Goal: Information Seeking & Learning: Learn about a topic

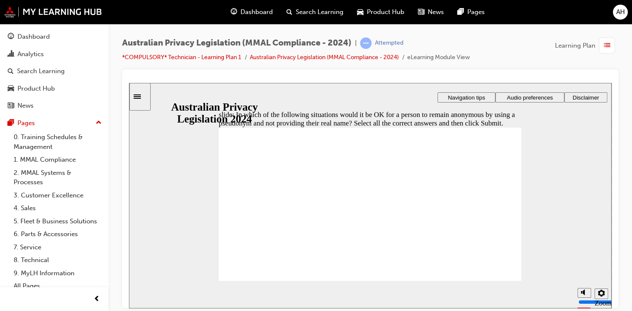
checkbox input "true"
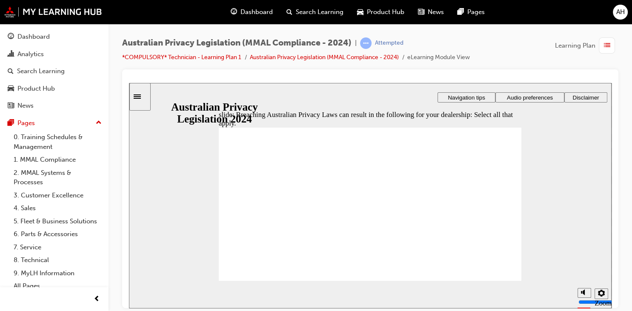
checkbox input "true"
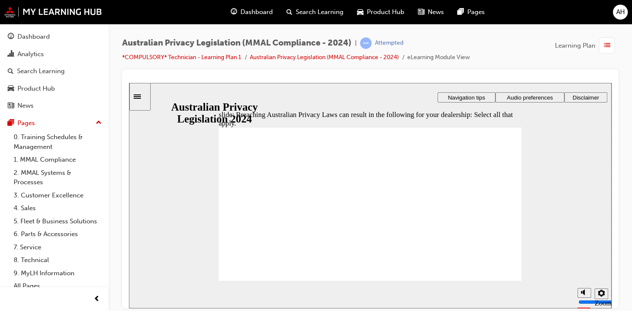
checkbox input "true"
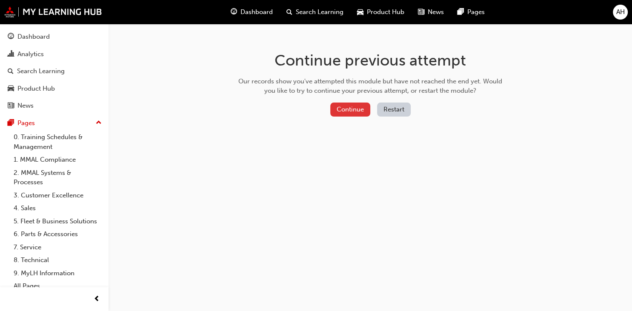
click at [356, 112] on button "Continue" at bounding box center [350, 110] width 40 height 14
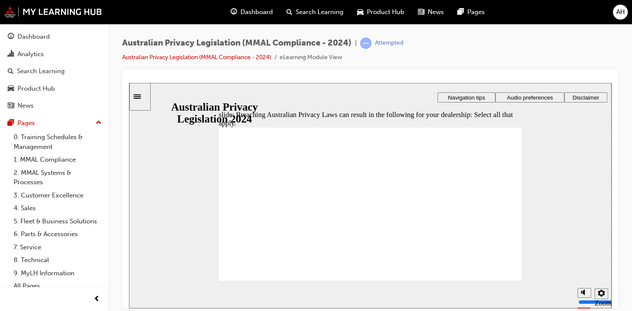
checkbox input "true"
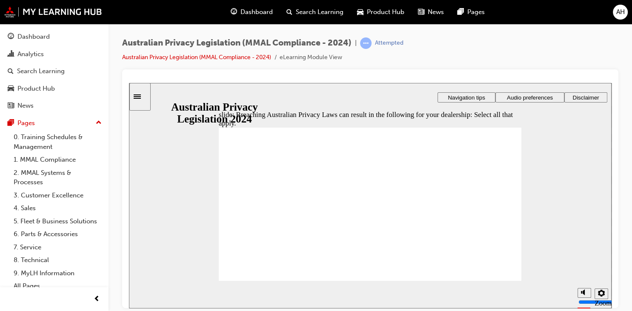
checkbox input "true"
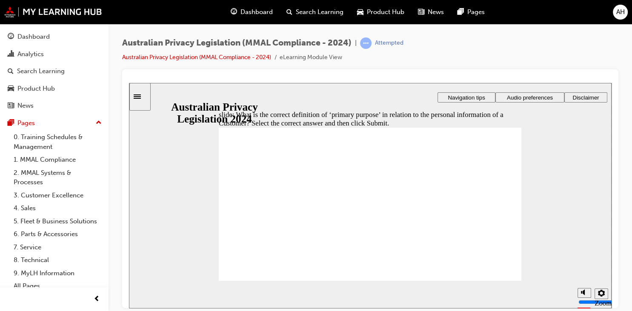
radio input "true"
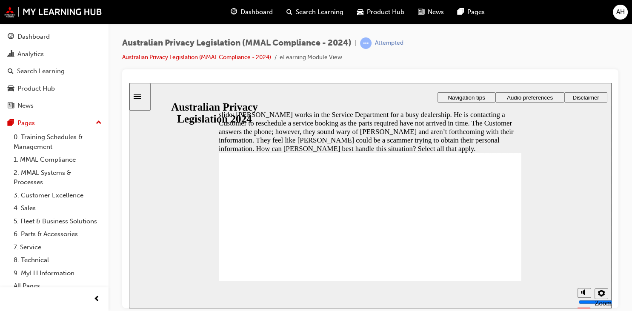
checkbox input "true"
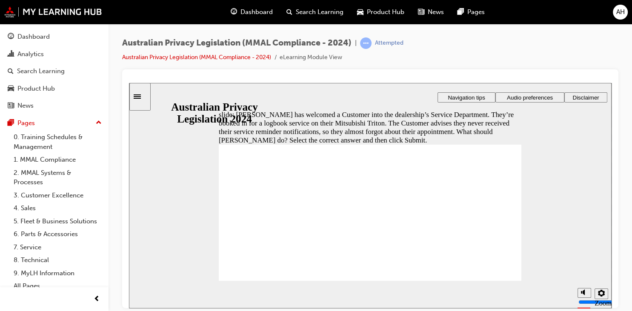
radio input "true"
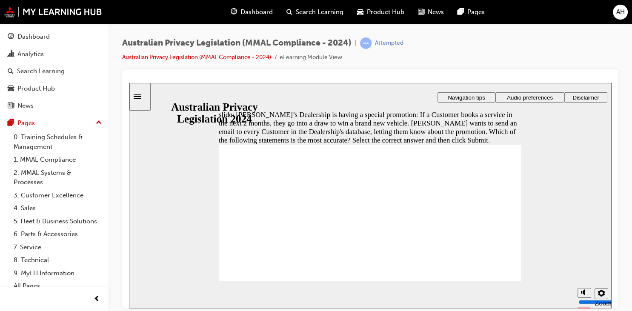
radio input "true"
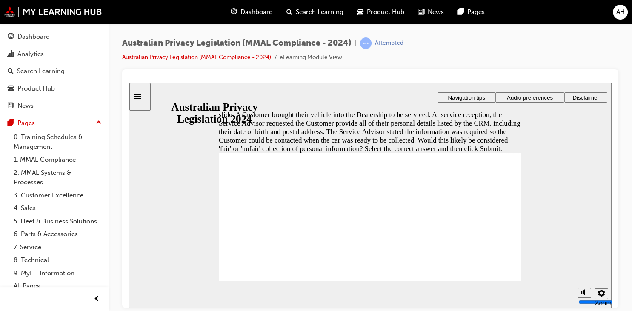
radio input "true"
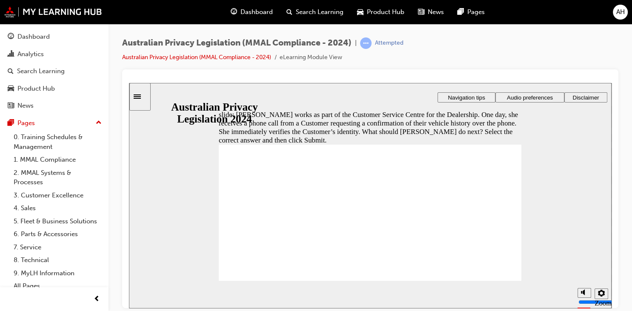
radio input "false"
radio input "true"
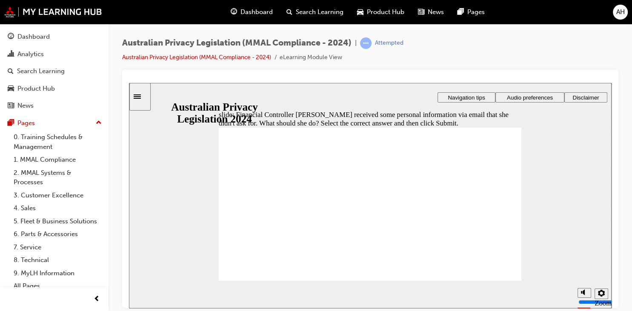
radio input "true"
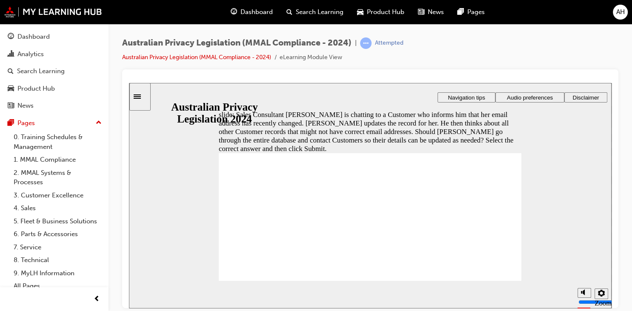
radio input "true"
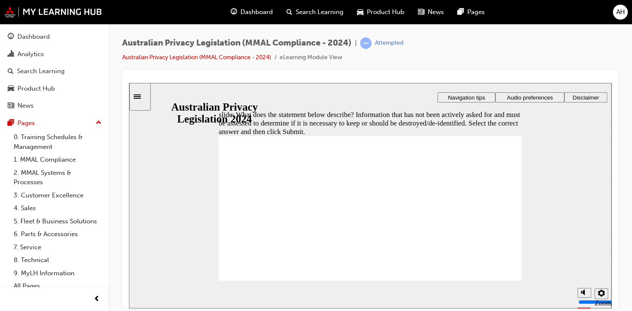
radio input "false"
radio input "true"
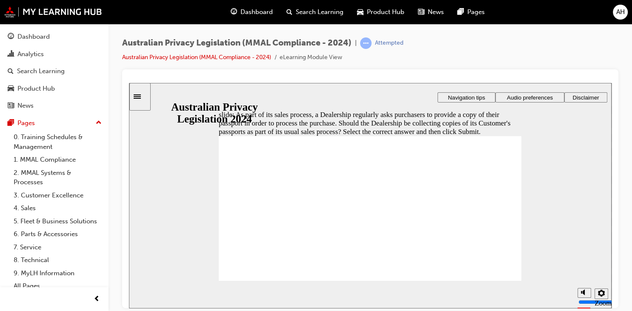
radio input "true"
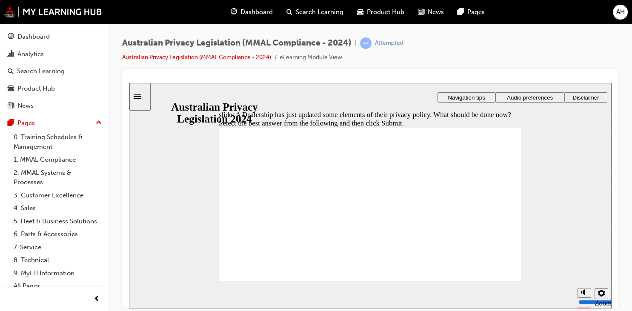
radio input "false"
radio input "true"
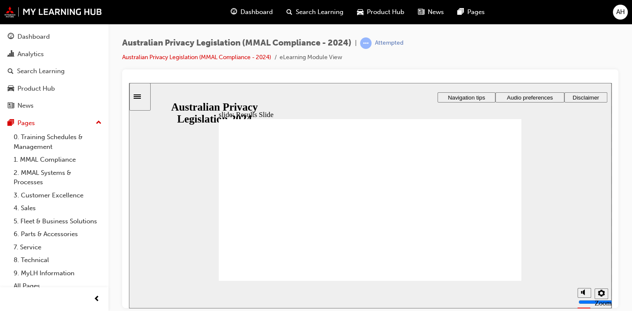
click at [141, 97] on icon "Sidebar Toggle" at bounding box center [137, 96] width 7 height 4
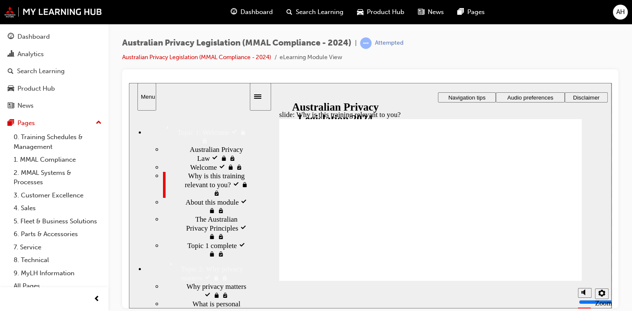
click at [137, 83] on button "Menu" at bounding box center [146, 97] width 19 height 28
checkbox input "true"
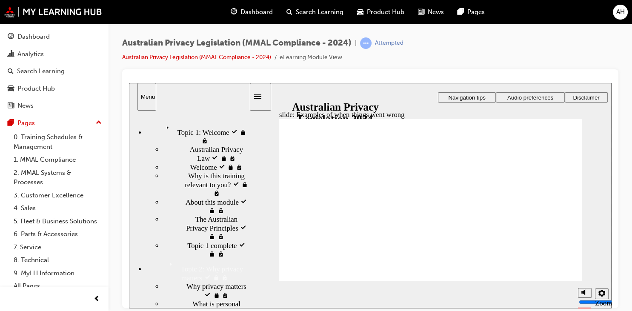
radio input "true"
drag, startPoint x: 428, startPoint y: 221, endPoint x: 392, endPoint y: 221, distance: 35.8
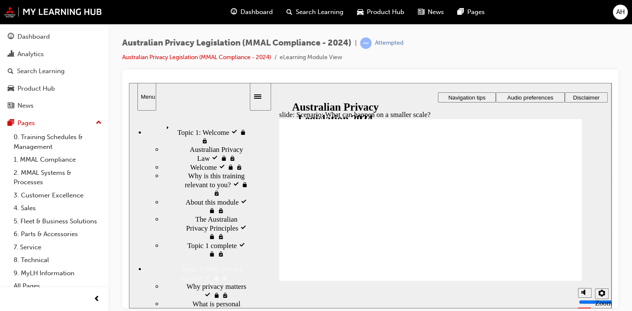
radio input "true"
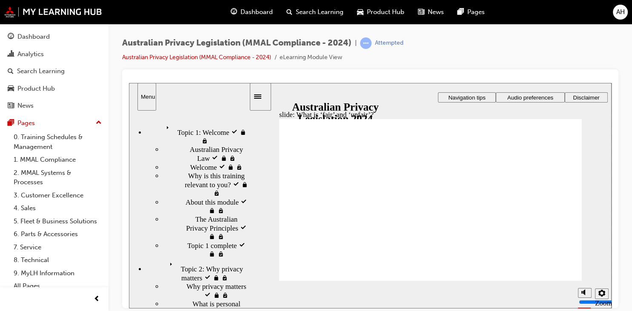
drag, startPoint x: 440, startPoint y: 188, endPoint x: 349, endPoint y: 243, distance: 106.6
drag, startPoint x: 357, startPoint y: 224, endPoint x: 522, endPoint y: 219, distance: 165.2
drag, startPoint x: 446, startPoint y: 185, endPoint x: 361, endPoint y: 226, distance: 94.2
drag, startPoint x: 441, startPoint y: 175, endPoint x: 527, endPoint y: 221, distance: 96.9
drag, startPoint x: 428, startPoint y: 186, endPoint x: 498, endPoint y: 228, distance: 81.7
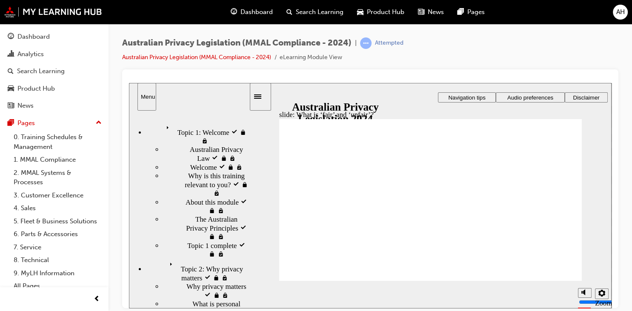
drag, startPoint x: 425, startPoint y: 185, endPoint x: 343, endPoint y: 233, distance: 95.0
drag, startPoint x: 430, startPoint y: 184, endPoint x: 514, endPoint y: 217, distance: 89.5
drag, startPoint x: 508, startPoint y: 223, endPoint x: 350, endPoint y: 224, distance: 157.9
drag, startPoint x: 427, startPoint y: 189, endPoint x: 515, endPoint y: 235, distance: 99.0
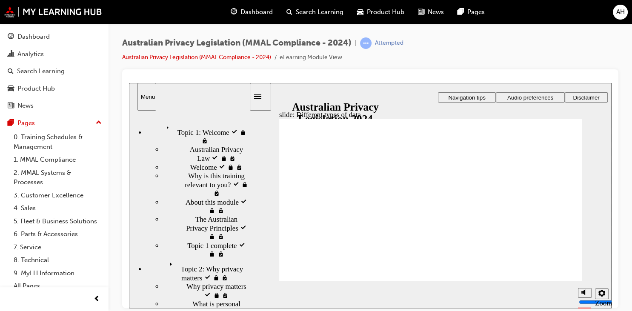
checkbox input "true"
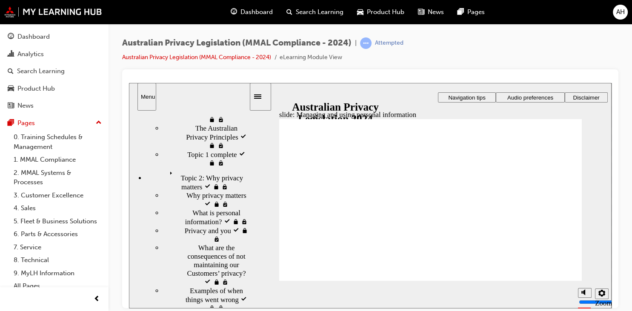
scroll to position [95, 0]
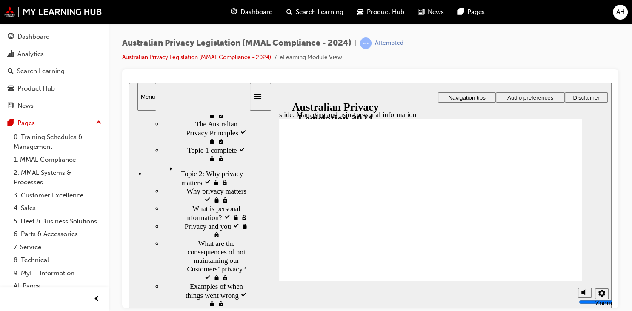
drag, startPoint x: 248, startPoint y: 136, endPoint x: 252, endPoint y: 155, distance: 19.6
click at [252, 155] on div "slide: Managing and using personal information Rectangle 1 Rectangle 3 Right Tr…" at bounding box center [370, 196] width 483 height 226
checkbox input "true"
checkbox input "false"
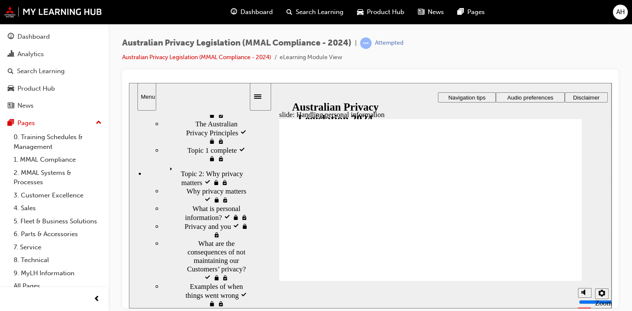
checkbox input "true"
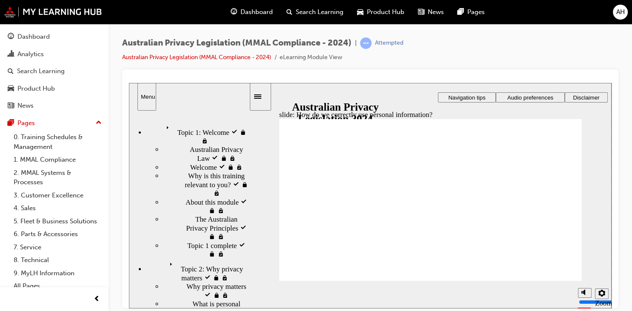
scroll to position [95, 0]
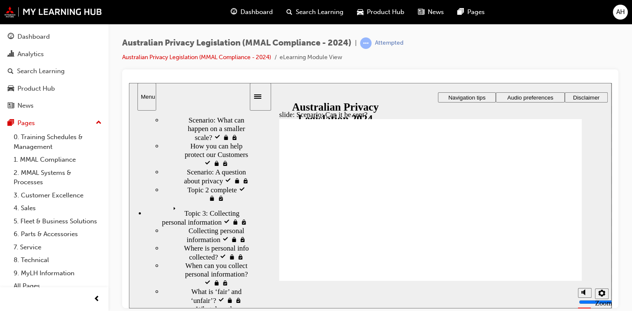
scroll to position [289, 0]
drag, startPoint x: 249, startPoint y: 158, endPoint x: 256, endPoint y: 197, distance: 39.9
click at [256, 197] on div "slide: Scenario: Can it be sent? Rectangle 1 Rectangle 3 Scenario: Can it be se…" at bounding box center [370, 196] width 483 height 226
radio input "true"
drag, startPoint x: 399, startPoint y: 205, endPoint x: 391, endPoint y: 203, distance: 8.8
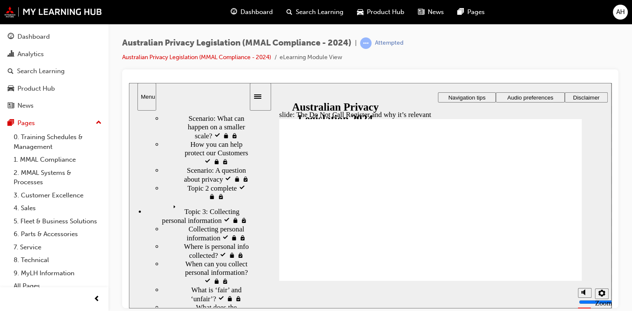
radio input "true"
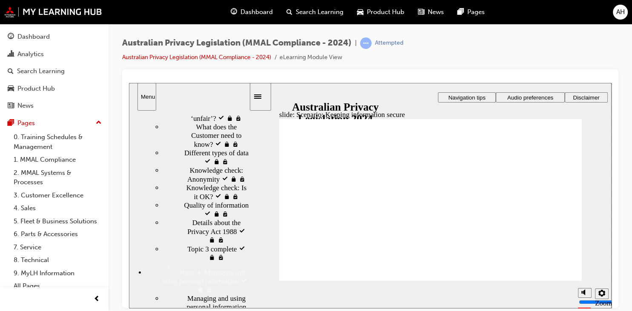
scroll to position [472, 0]
drag, startPoint x: 249, startPoint y: 194, endPoint x: 260, endPoint y: 230, distance: 38.2
click at [260, 230] on div "slide: Scenario: Keeping information secure Rectangle 1 Rectangle 3 Scenario: K…" at bounding box center [370, 196] width 483 height 226
radio input "true"
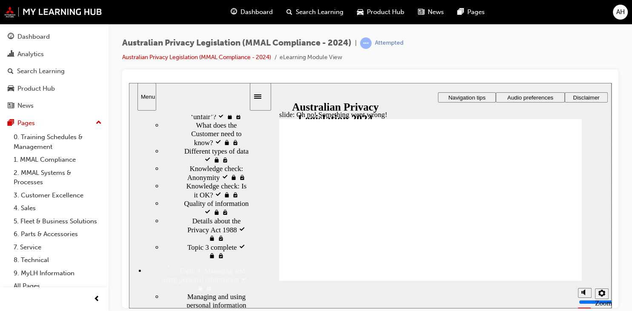
radio input "true"
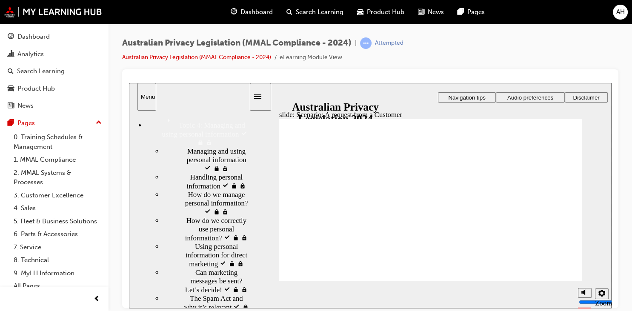
scroll to position [619, 0]
drag, startPoint x: 246, startPoint y: 227, endPoint x: 252, endPoint y: 257, distance: 30.7
click at [252, 257] on div "slide: Scenario: A request from a Customer Rectangle 1 Rectangle 3 Scenario: A …" at bounding box center [370, 196] width 483 height 226
radio input "true"
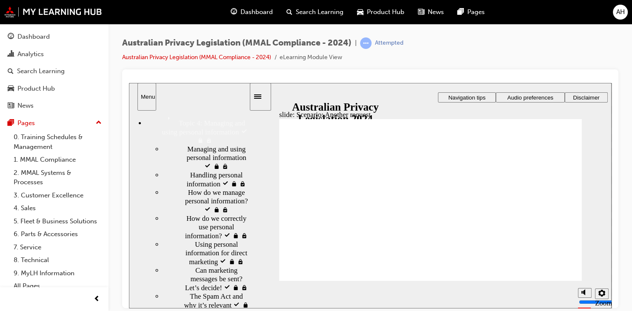
radio input "true"
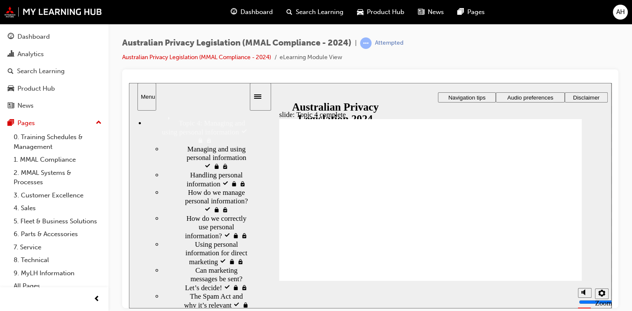
scroll to position [162, 0]
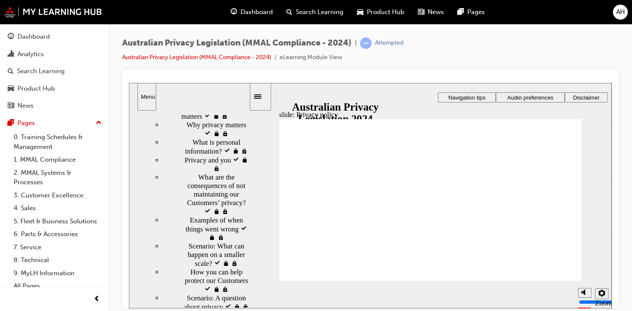
checkbox input "true"
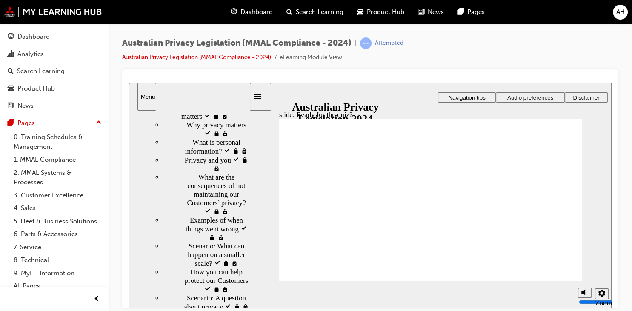
scroll to position [46, 0]
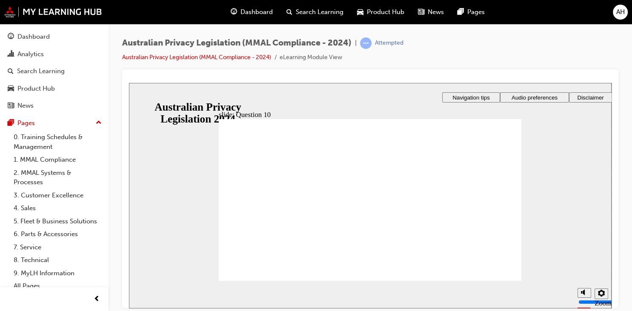
radio input "true"
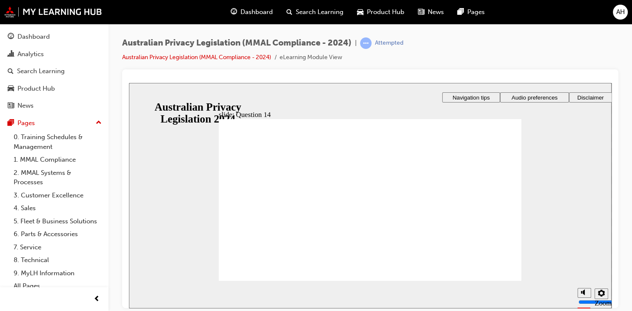
checkbox input "true"
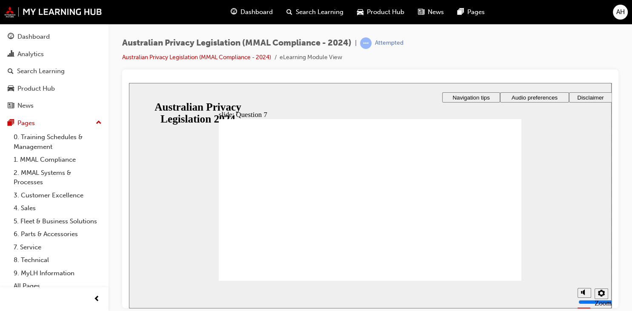
radio input "true"
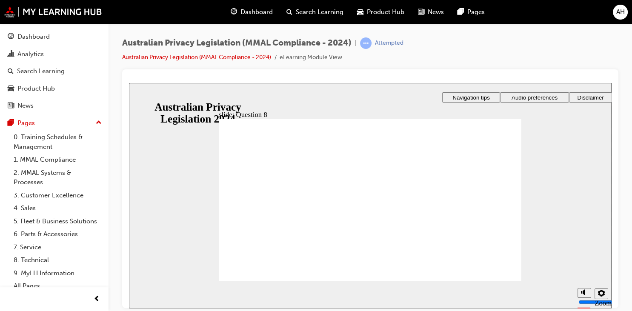
radio input "true"
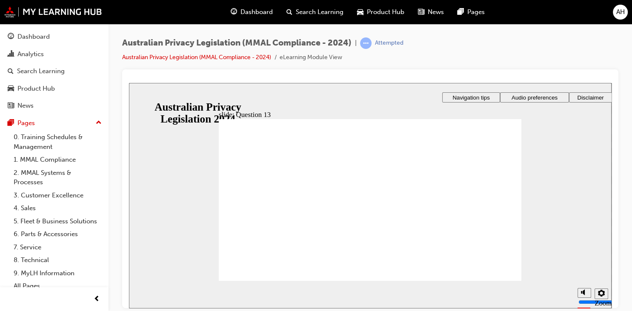
radio input "true"
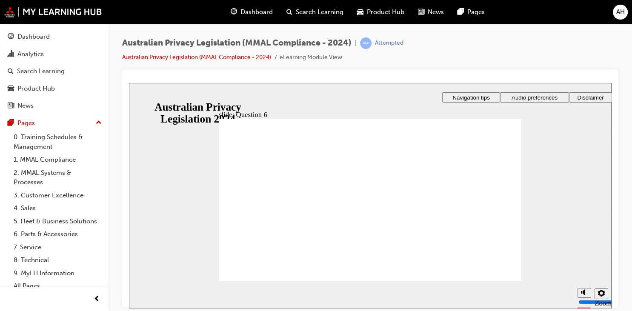
checkbox input "true"
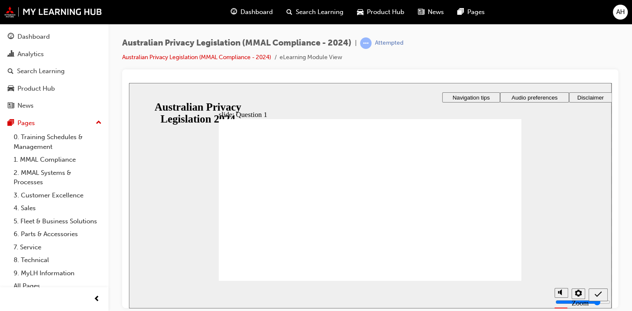
radio input "true"
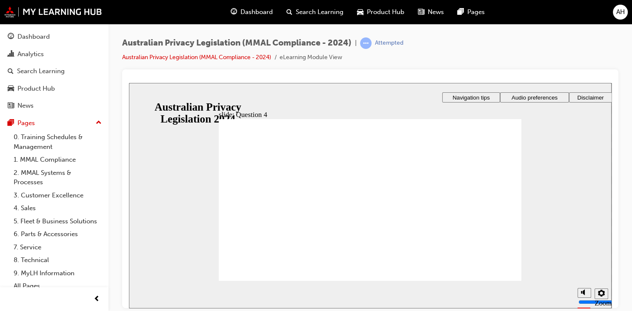
radio input "true"
radio input "false"
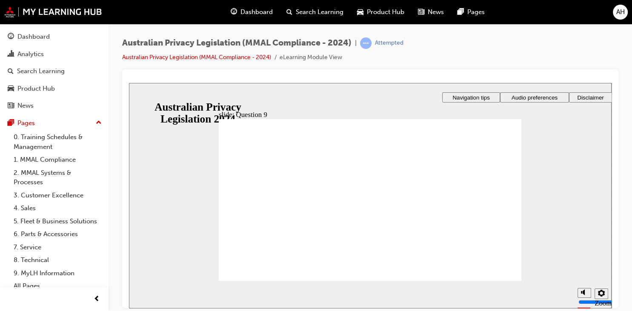
radio input "true"
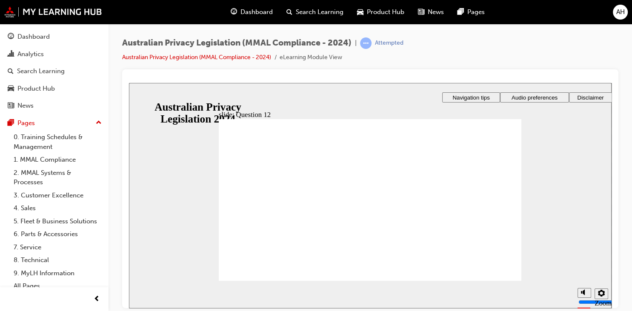
checkbox input "true"
radio input "true"
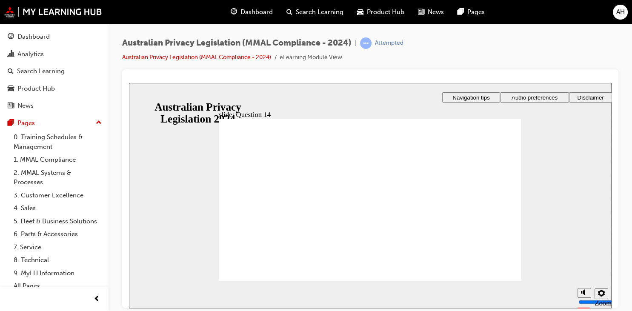
radio input "true"
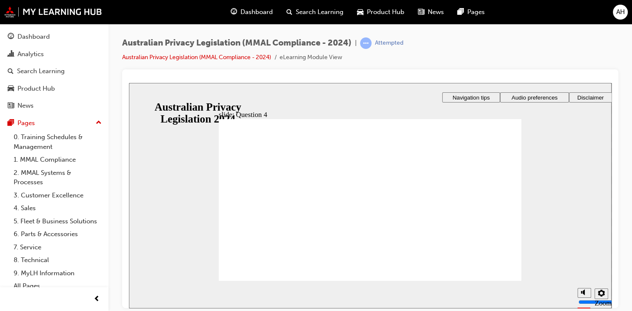
radio input "true"
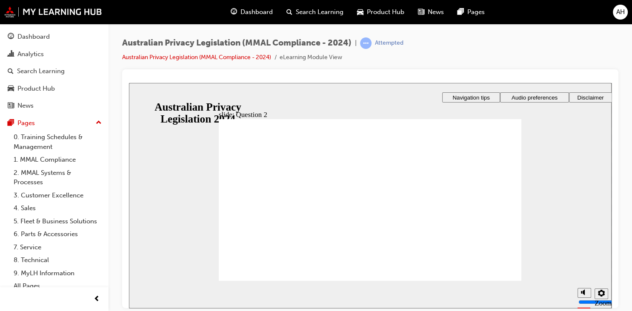
checkbox input "true"
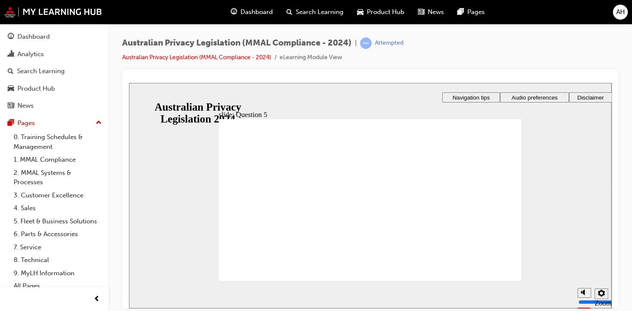
radio input "true"
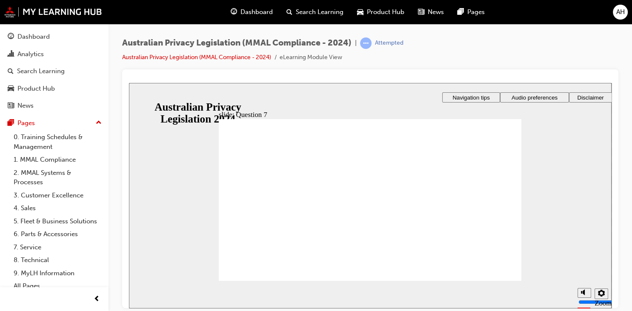
radio input "true"
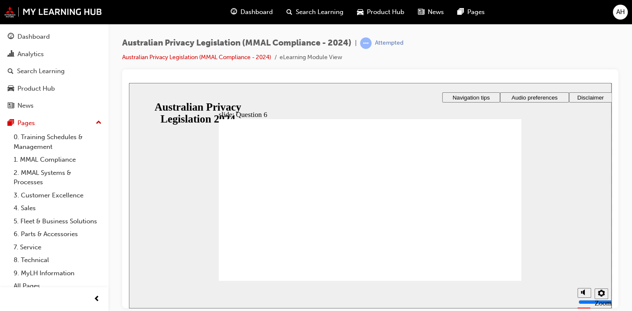
radio input "true"
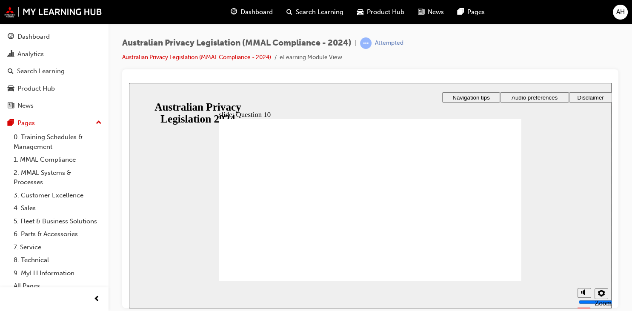
radio input "false"
radio input "true"
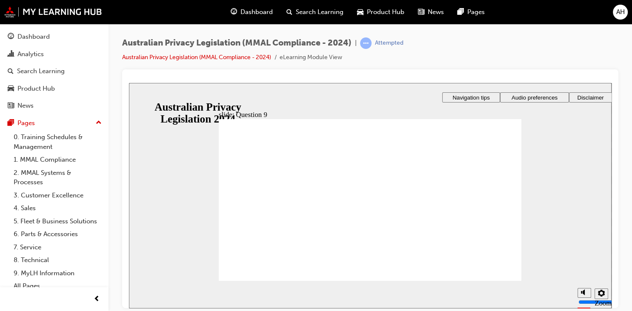
radio input "true"
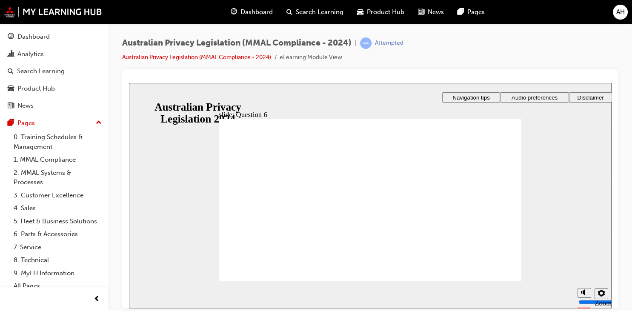
radio input "true"
click at [503, 274] on div "That's right. 'Fair' generally means a method of collecting information that do…" at bounding box center [370, 204] width 303 height 170
radio input "true"
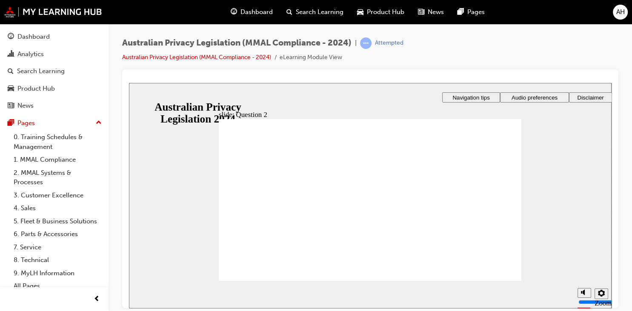
radio input "true"
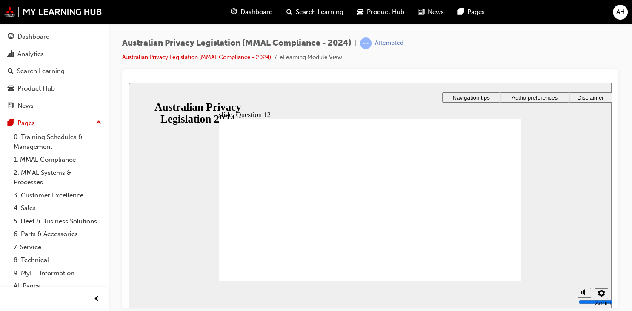
checkbox input "true"
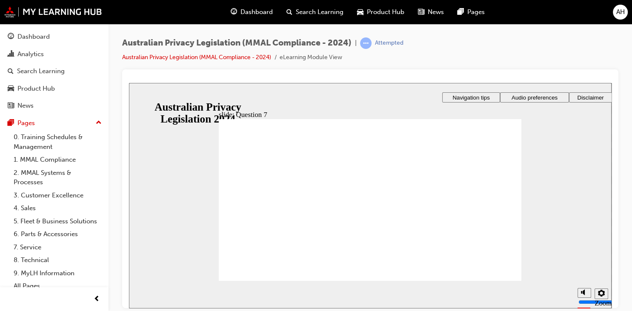
radio input "true"
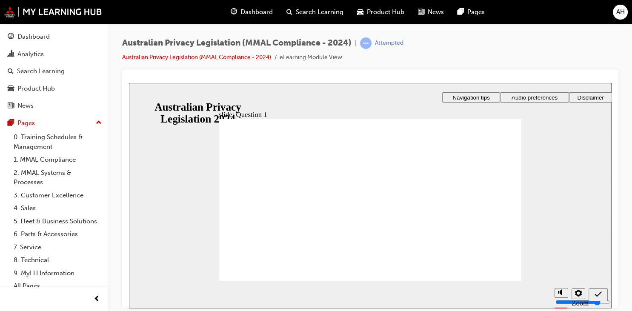
checkbox input "true"
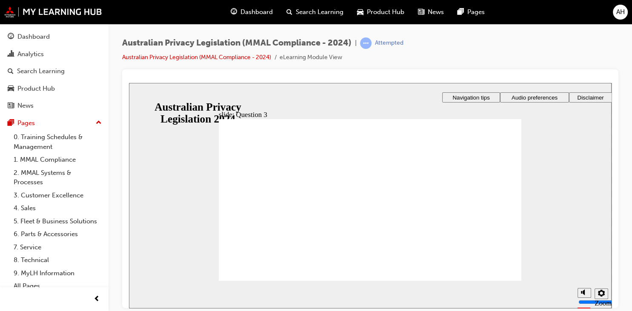
radio input "true"
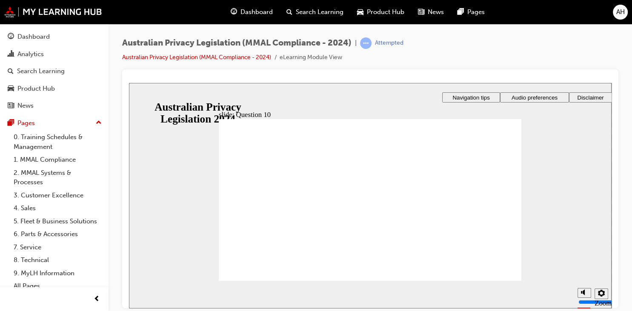
radio input "true"
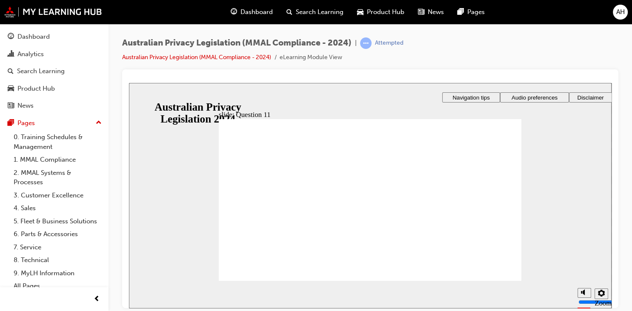
radio input "true"
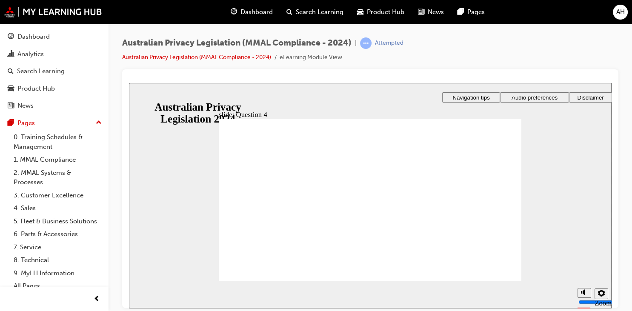
radio input "true"
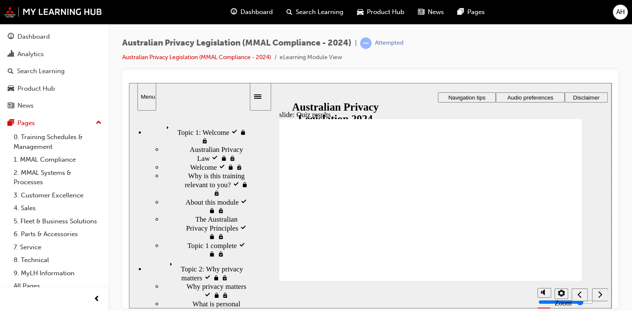
scroll to position [46, 0]
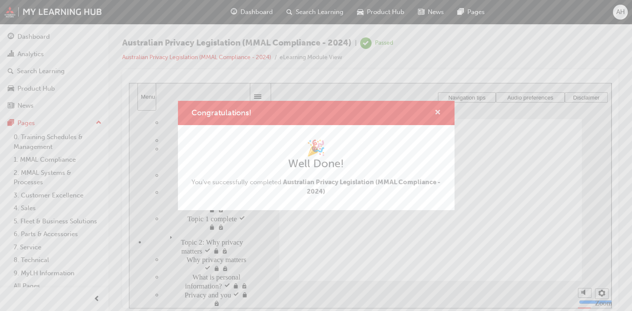
click at [437, 113] on span "cross-icon" at bounding box center [438, 113] width 6 height 8
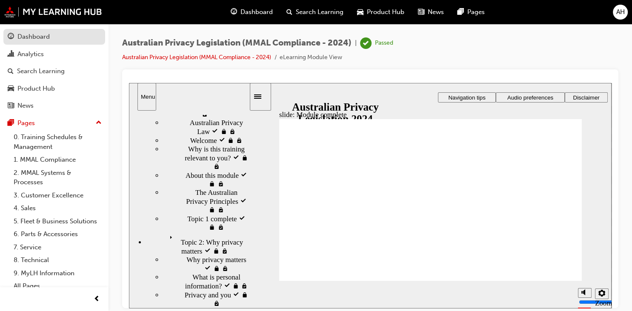
click at [71, 39] on div "Dashboard" at bounding box center [54, 36] width 93 height 11
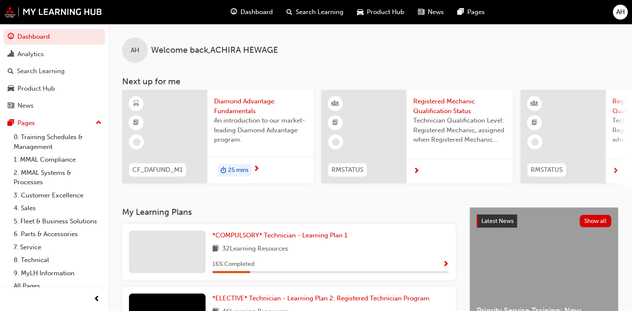
click at [622, 10] on span "AH" at bounding box center [620, 12] width 9 height 10
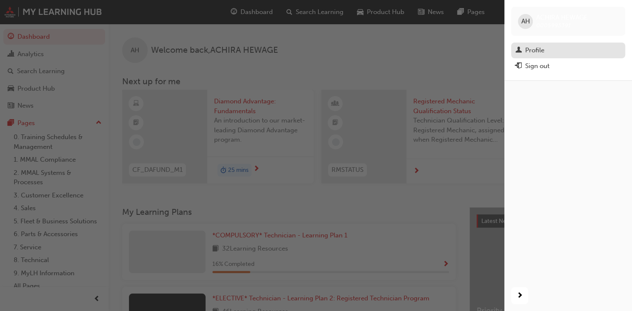
click at [541, 52] on div "Profile" at bounding box center [534, 51] width 19 height 10
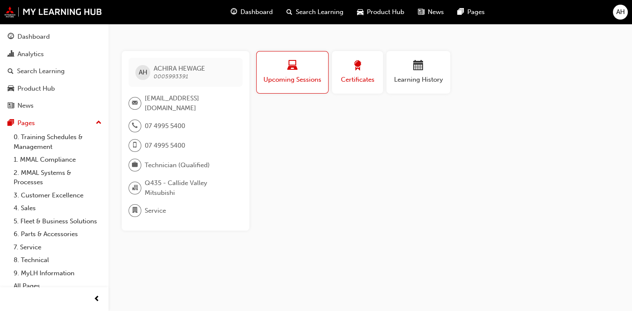
click at [360, 80] on span "Certificates" at bounding box center [357, 80] width 38 height 10
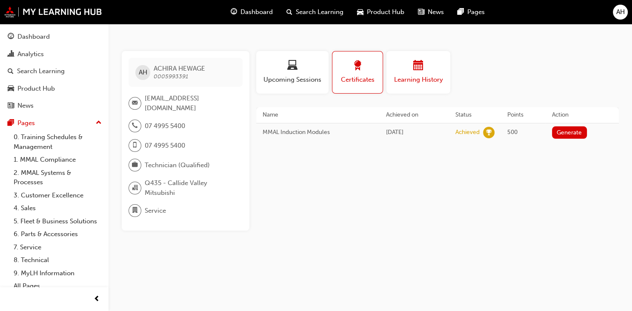
click at [420, 74] on div "Learning History" at bounding box center [418, 72] width 51 height 24
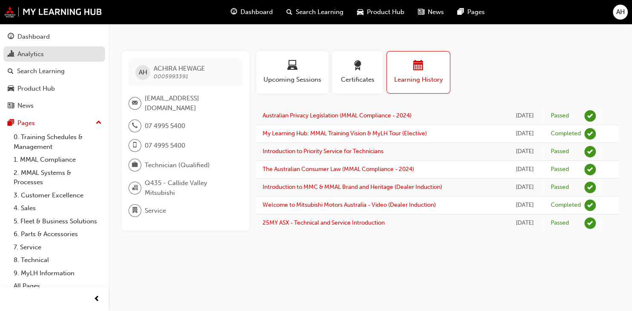
click at [49, 56] on div "Analytics" at bounding box center [54, 54] width 93 height 11
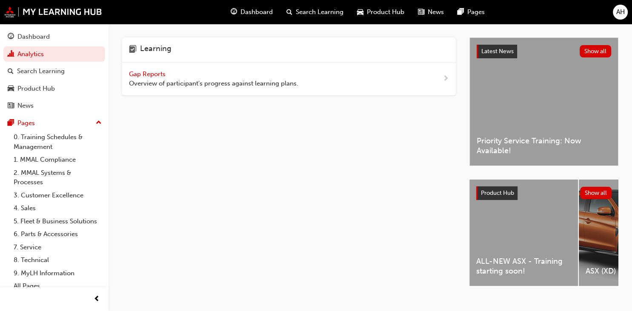
click at [445, 78] on div "Gap Reports Overview of participant's progress against learning plans." at bounding box center [289, 79] width 334 height 33
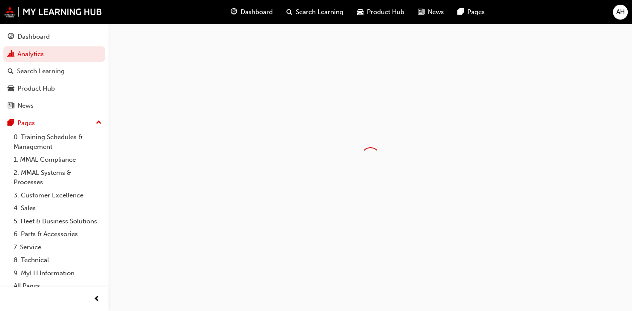
click at [445, 78] on div at bounding box center [371, 157] width 524 height 266
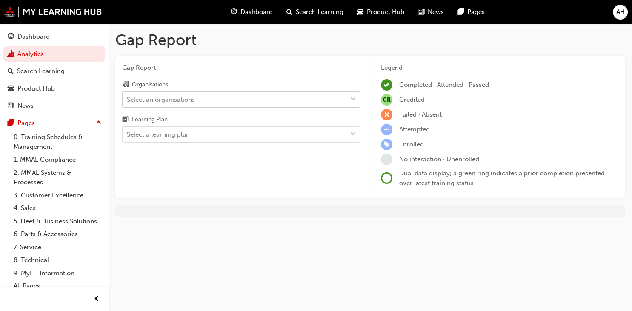
click at [242, 98] on div "Select an organisations" at bounding box center [235, 99] width 224 height 15
click at [128, 98] on input "Organisations Select an organisations" at bounding box center [127, 98] width 1 height 7
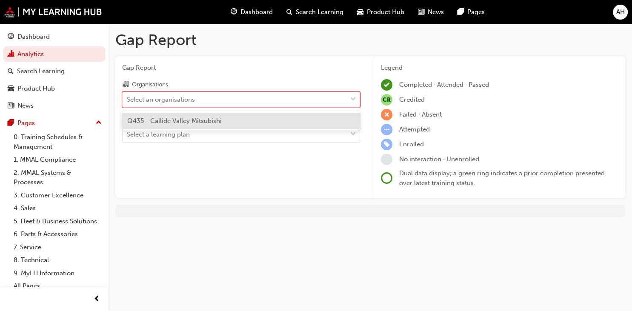
click at [229, 122] on div "Q435 - Callide Valley Mitsubishi" at bounding box center [241, 121] width 238 height 17
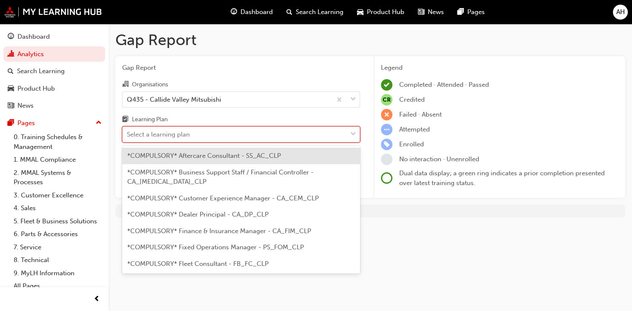
click at [235, 137] on div "Select a learning plan" at bounding box center [235, 134] width 224 height 15
click at [128, 137] on input "Learning Plan option *COMPULSORY* Aftercare Consultant - SS_AC_CLP focused, 1 o…" at bounding box center [127, 134] width 1 height 7
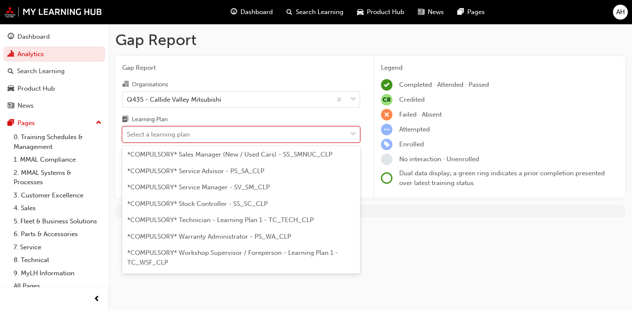
scroll to position [288, 0]
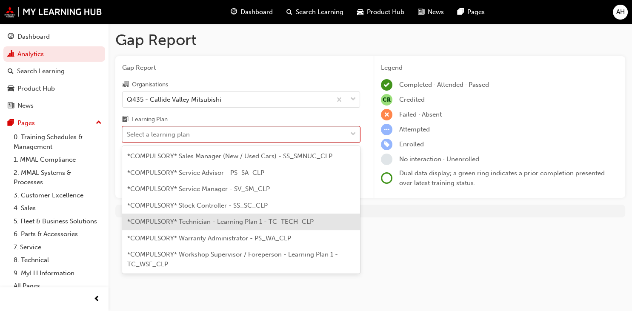
click at [323, 214] on div "*COMPULSORY* Technician - Learning Plan 1 - TC_TECH_CLP" at bounding box center [241, 222] width 238 height 17
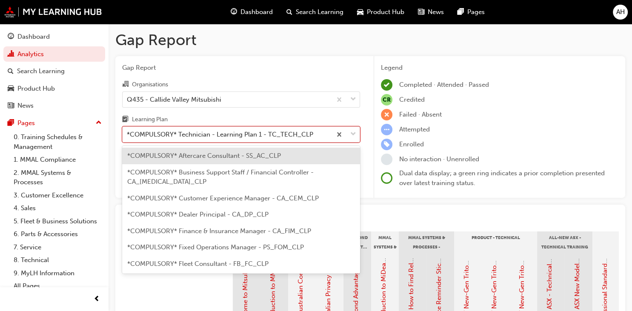
scroll to position [240, 0]
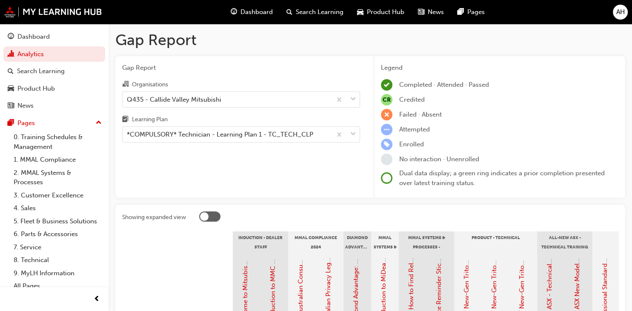
click at [404, 218] on div at bounding box center [408, 218] width 419 height 13
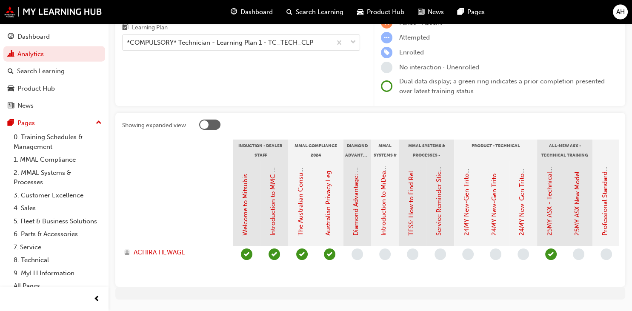
scroll to position [93, 0]
click at [606, 226] on link "Professional Standards (Registered Mechanic Qualification)" at bounding box center [605, 147] width 8 height 175
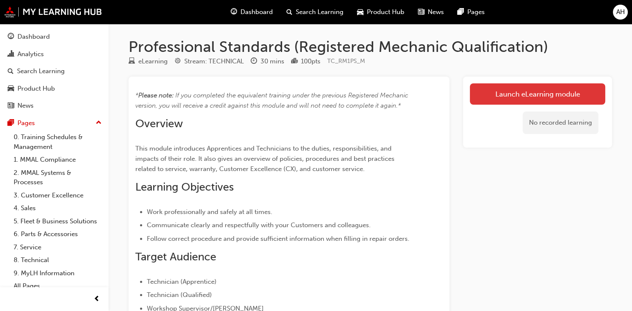
click at [574, 97] on link "Launch eLearning module" at bounding box center [537, 93] width 135 height 21
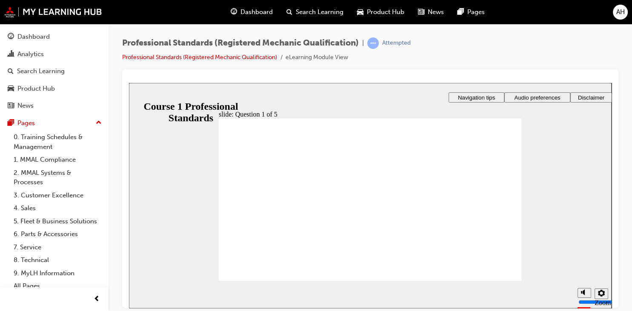
radio input "true"
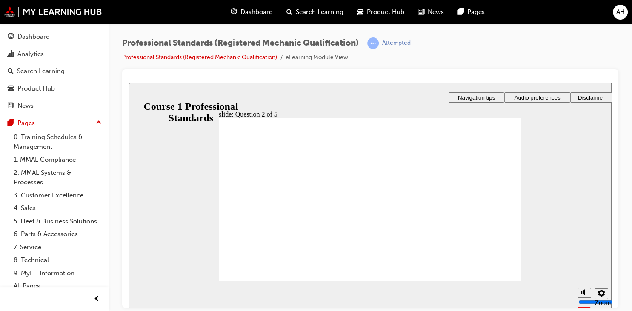
radio input "true"
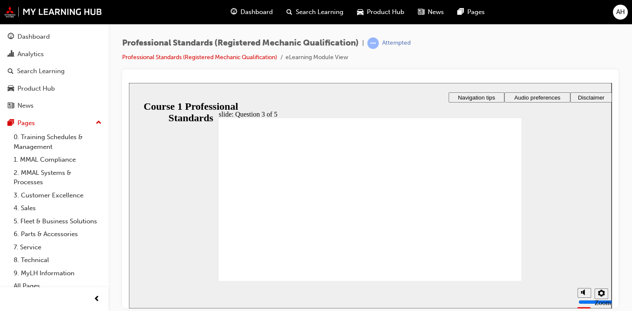
radio input "true"
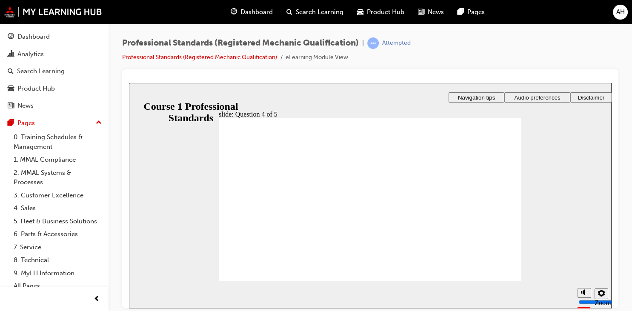
checkbox input "true"
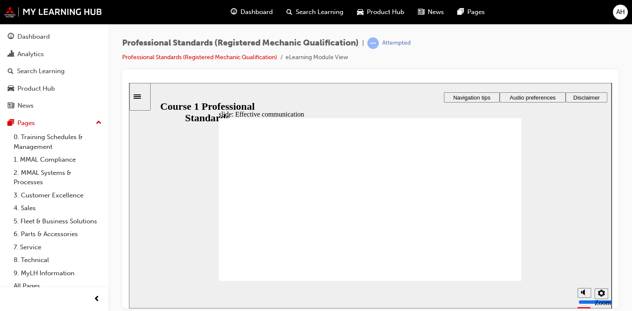
radio input "true"
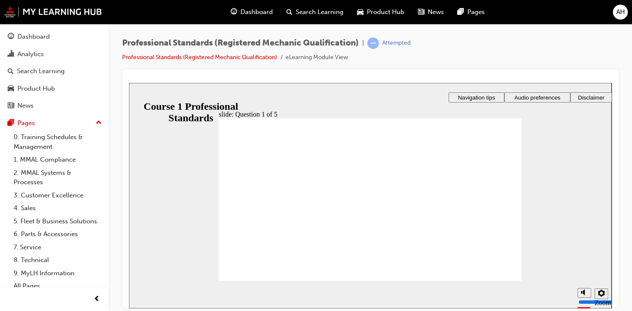
radio input "true"
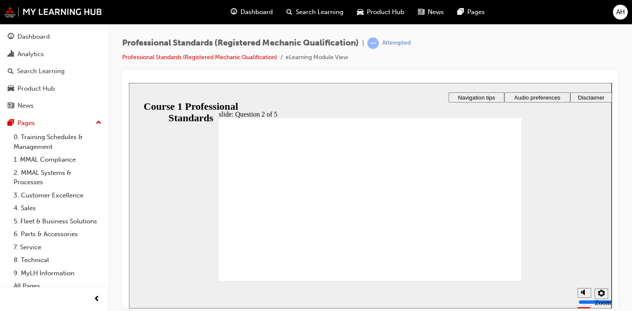
checkbox input "true"
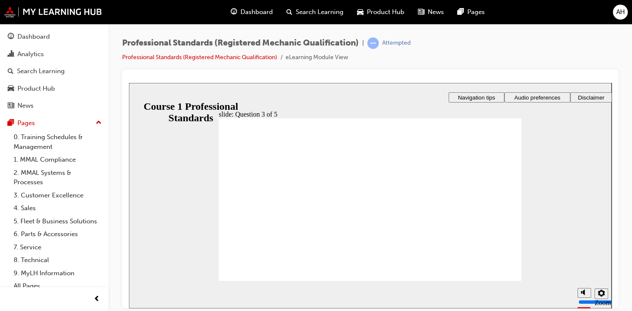
checkbox input "true"
radio input "true"
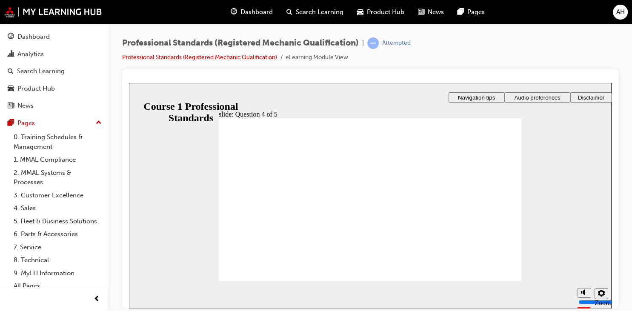
radio input "true"
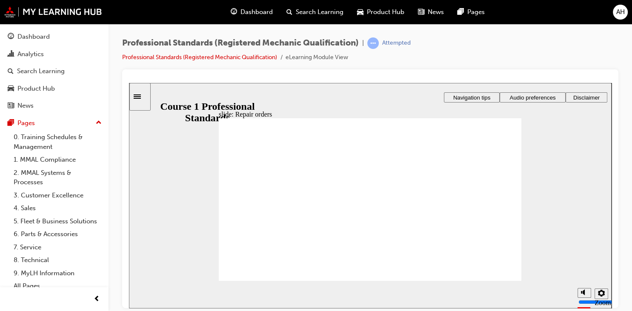
checkbox input "true"
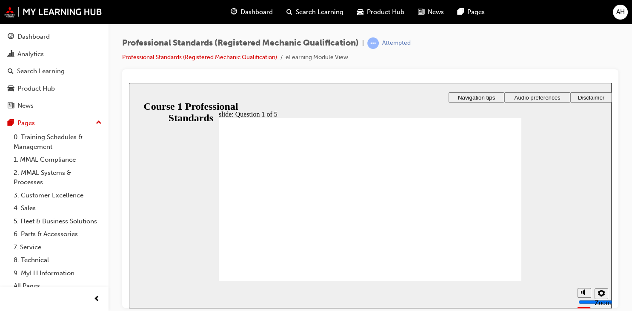
checkbox input "true"
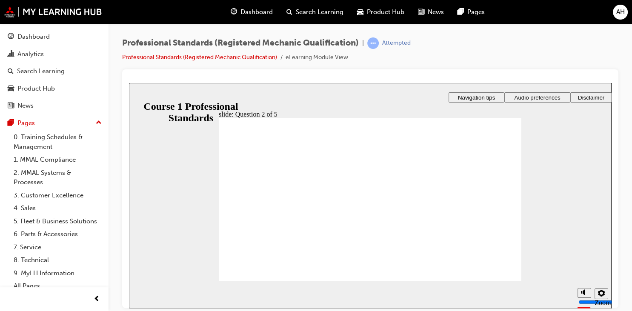
radio input "true"
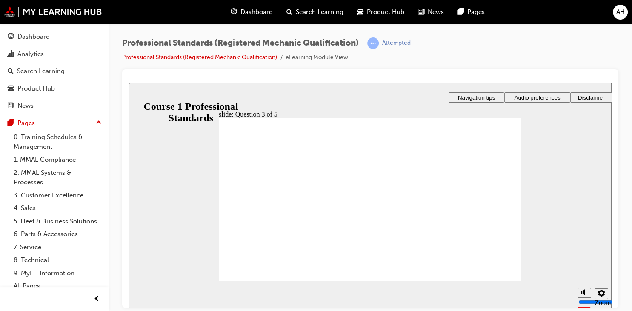
radio input "true"
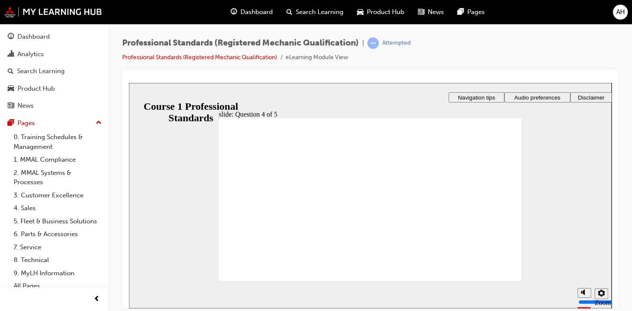
checkbox input "true"
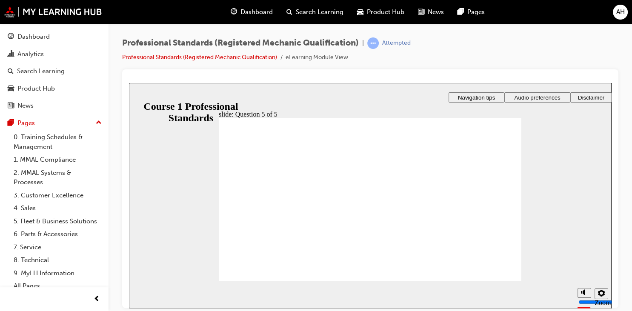
checkbox input "true"
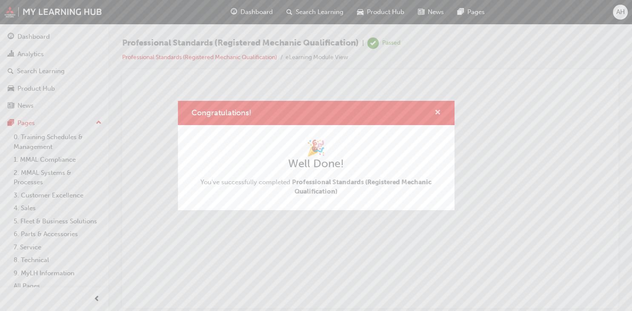
click at [439, 114] on span "cross-icon" at bounding box center [438, 113] width 6 height 8
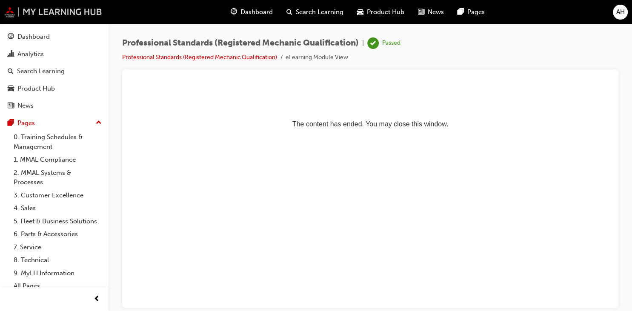
click at [54, 14] on img at bounding box center [53, 11] width 98 height 11
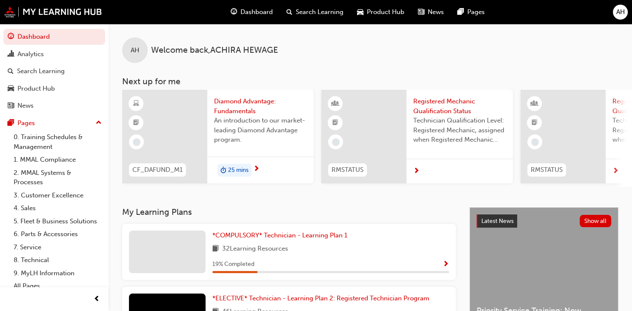
click at [444, 264] on span "Show Progress" at bounding box center [446, 265] width 6 height 8
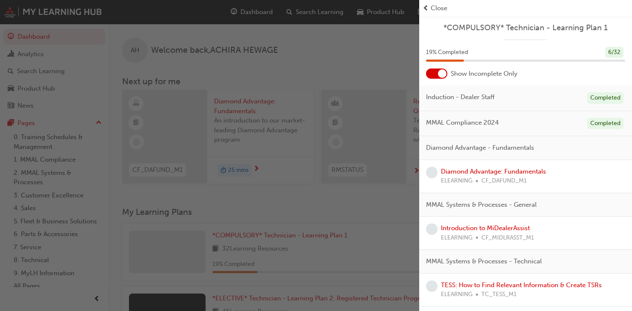
click at [392, 217] on div "button" at bounding box center [209, 155] width 419 height 311
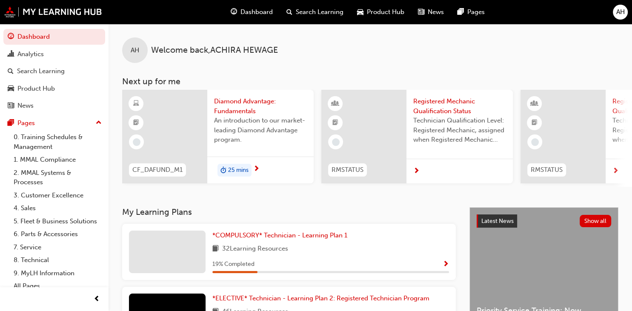
click at [621, 13] on span "AH" at bounding box center [620, 12] width 9 height 10
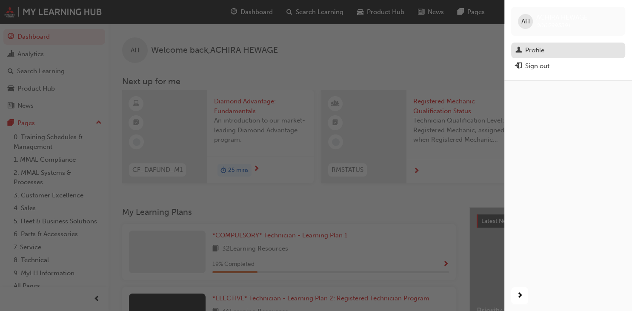
click at [535, 48] on div "Profile" at bounding box center [534, 51] width 19 height 10
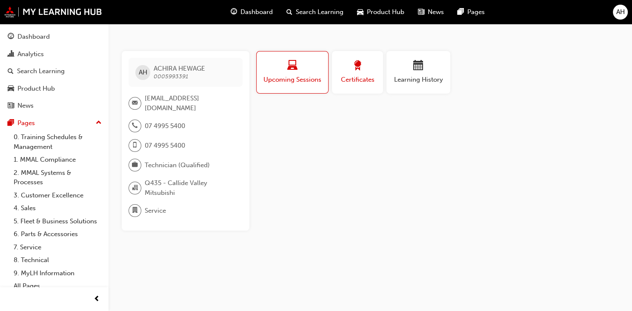
click at [347, 80] on span "Certificates" at bounding box center [357, 80] width 38 height 10
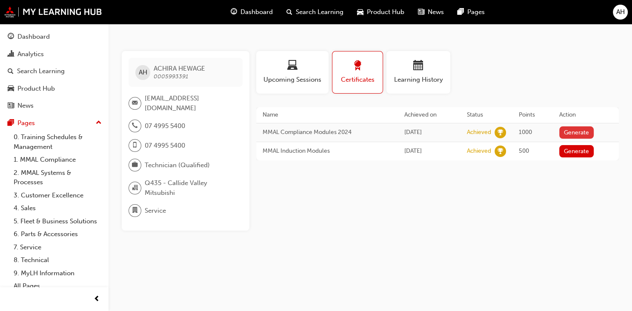
click at [571, 130] on button "Generate" at bounding box center [576, 132] width 35 height 12
click at [564, 134] on link "Download PDF" at bounding box center [574, 131] width 39 height 7
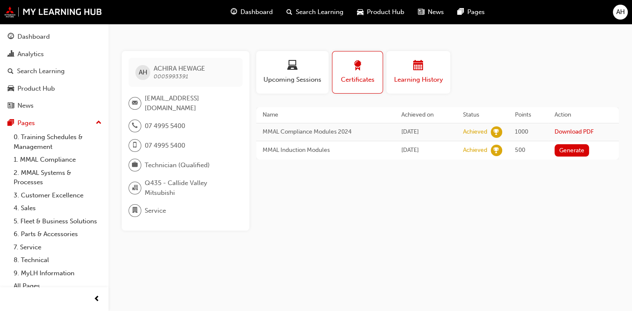
click at [414, 81] on span "Learning History" at bounding box center [418, 80] width 51 height 10
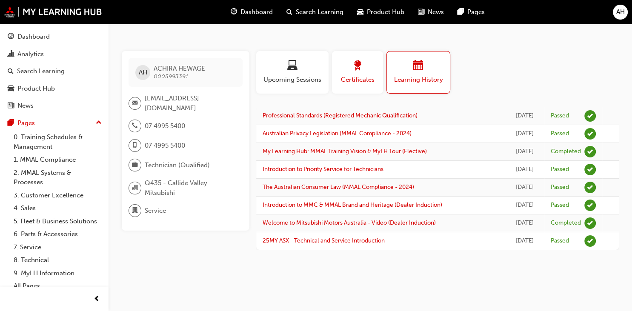
click at [365, 73] on div "Certificates" at bounding box center [357, 72] width 38 height 24
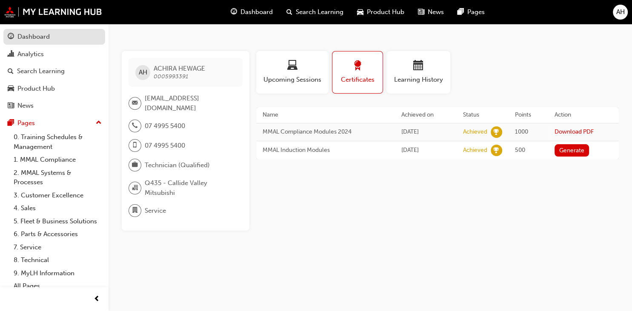
click at [54, 42] on div "Dashboard" at bounding box center [54, 36] width 93 height 11
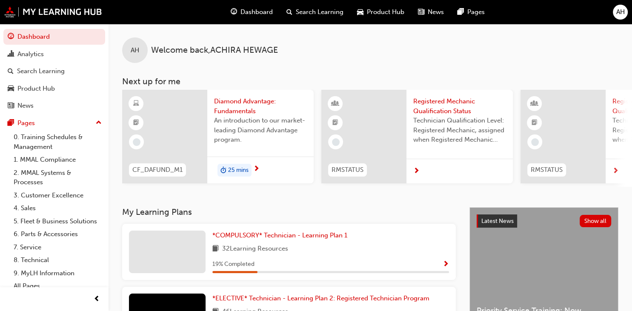
click at [445, 264] on span "Show Progress" at bounding box center [446, 265] width 6 height 8
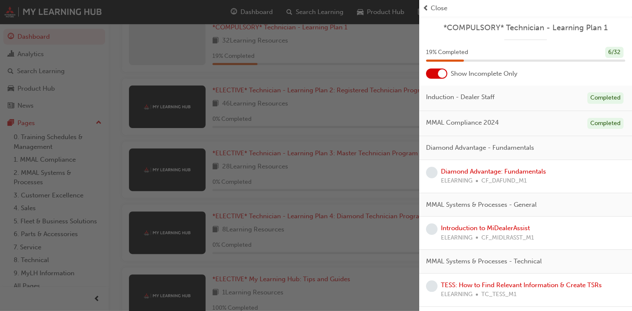
scroll to position [325, 0]
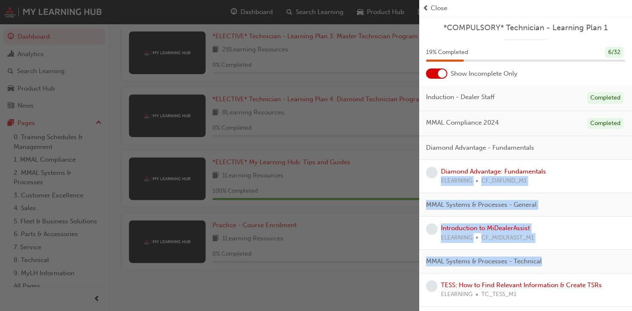
drag, startPoint x: 610, startPoint y: 258, endPoint x: 613, endPoint y: 173, distance: 85.2
click at [521, 169] on link "Diamond Advantage: Fundamentals" at bounding box center [493, 172] width 105 height 8
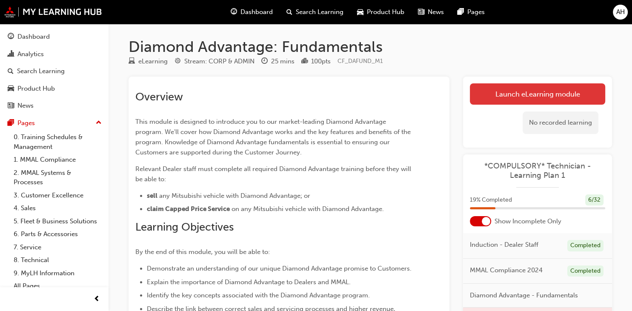
click at [514, 99] on link "Launch eLearning module" at bounding box center [537, 93] width 135 height 21
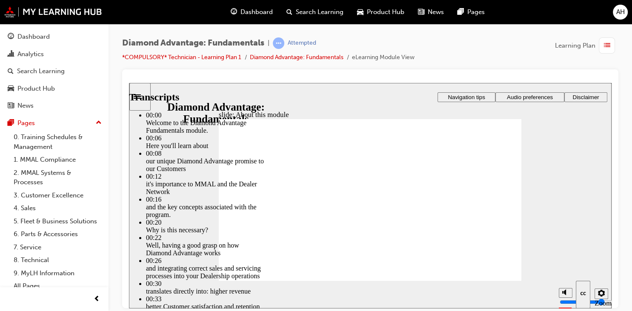
type input "45"
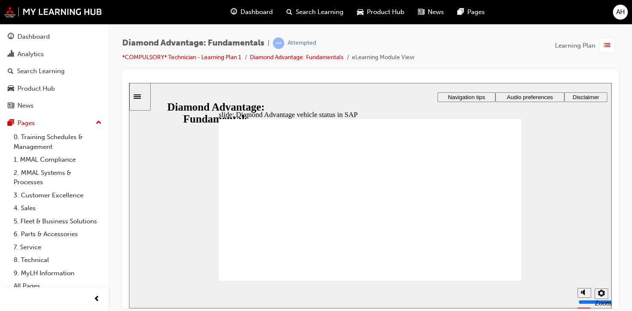
checkbox input "true"
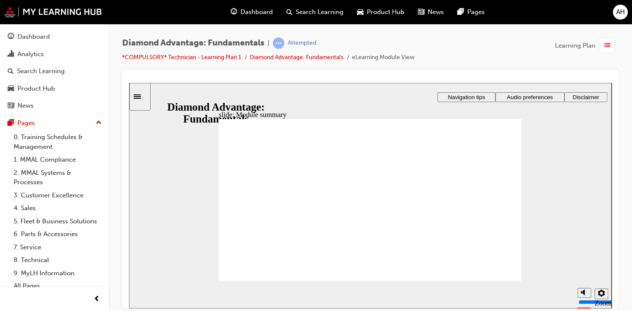
checkbox input "true"
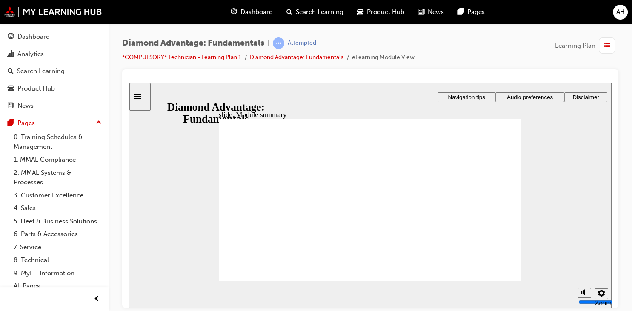
checkbox input "true"
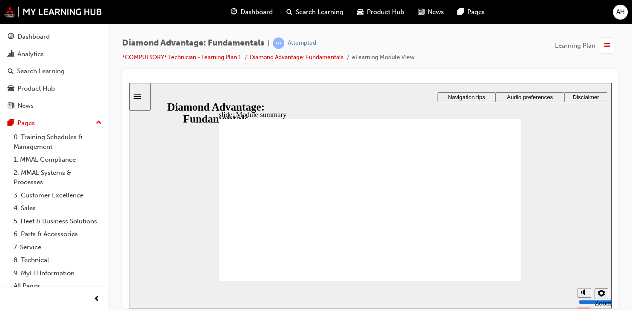
drag, startPoint x: 436, startPoint y: 245, endPoint x: 363, endPoint y: 220, distance: 77.3
drag, startPoint x: 306, startPoint y: 245, endPoint x: 452, endPoint y: 224, distance: 147.0
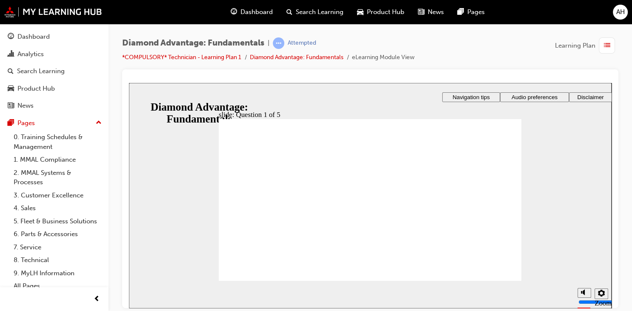
drag, startPoint x: 365, startPoint y: 244, endPoint x: 296, endPoint y: 221, distance: 72.7
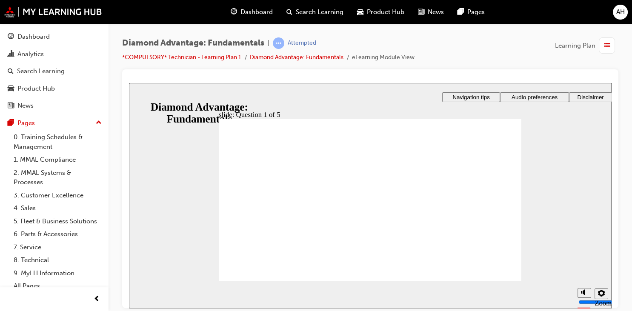
radio input "false"
radio input "true"
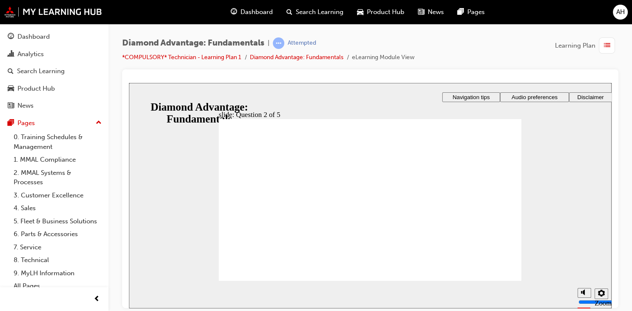
radio input "true"
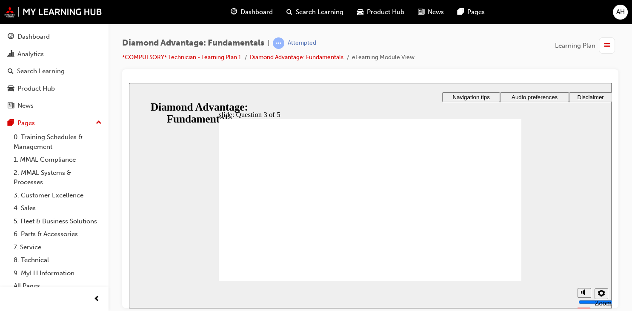
checkbox input "true"
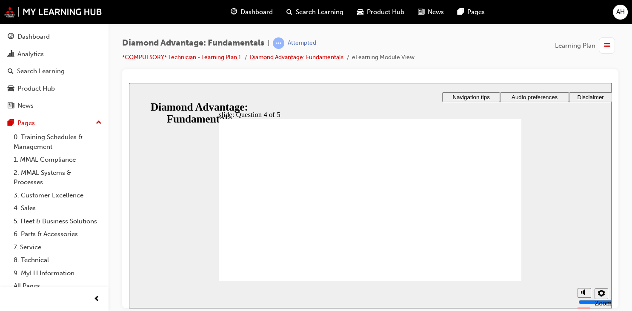
checkbox input "true"
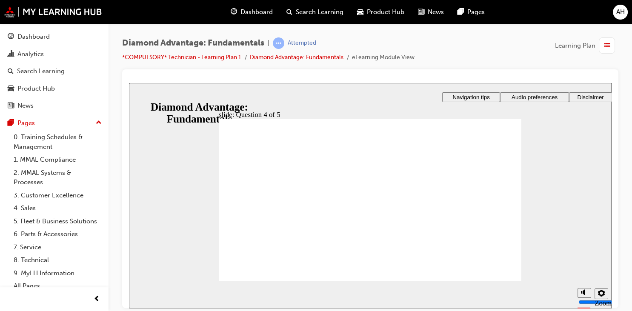
radio input "true"
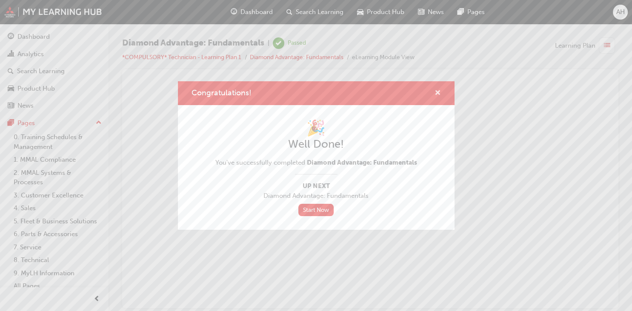
click at [437, 94] on span "cross-icon" at bounding box center [438, 94] width 6 height 8
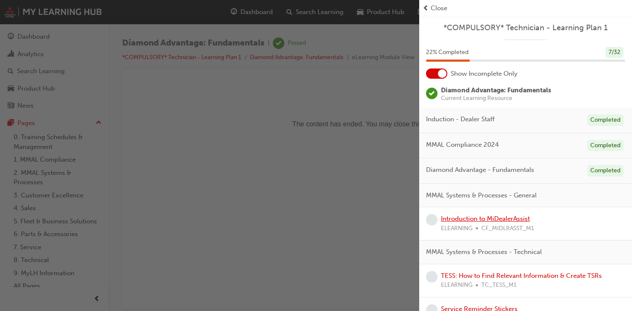
click at [504, 220] on link "Introduction to MiDealerAssist" at bounding box center [485, 219] width 89 height 8
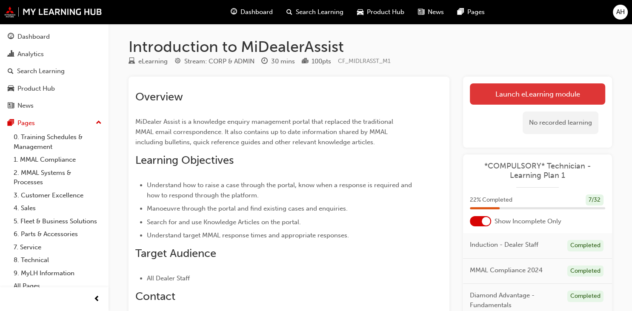
click at [527, 99] on link "Launch eLearning module" at bounding box center [537, 93] width 135 height 21
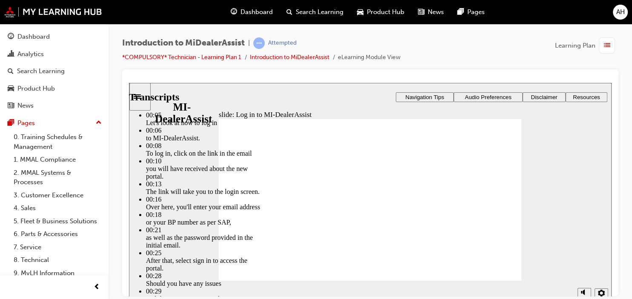
type input "42"
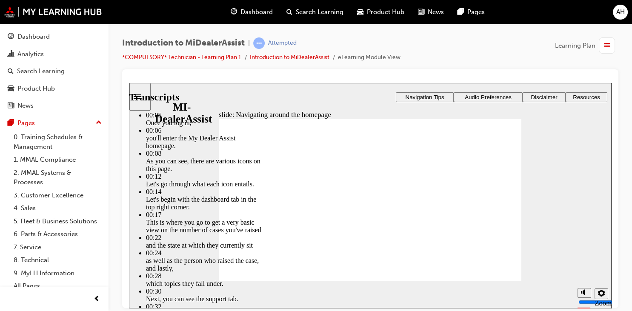
type input "144"
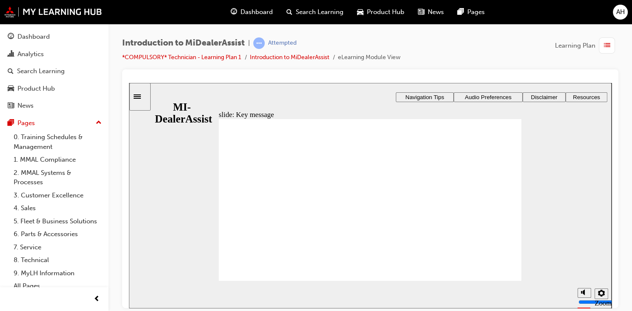
radio input "true"
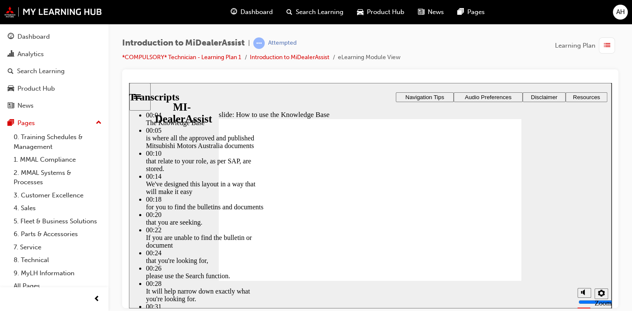
type input "51"
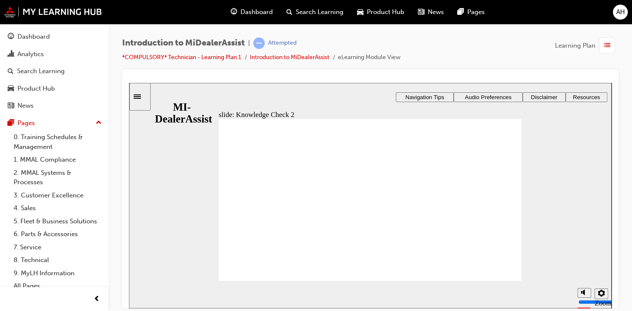
radio input "true"
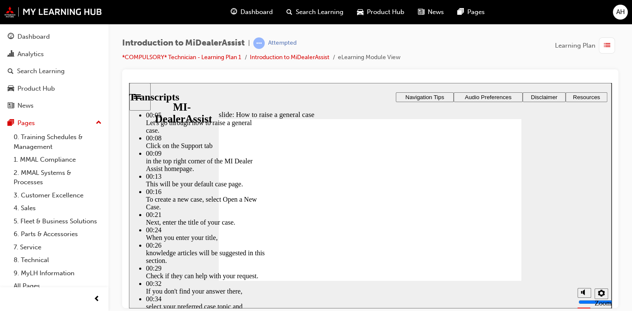
type input "85"
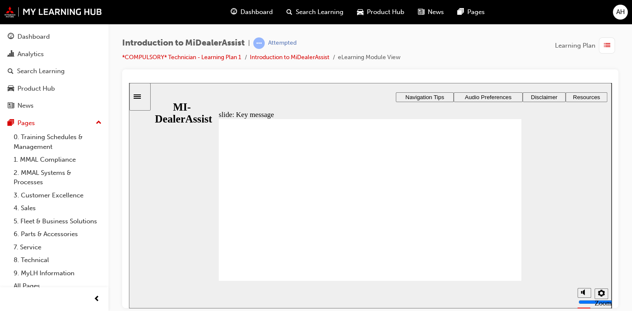
checkbox input "true"
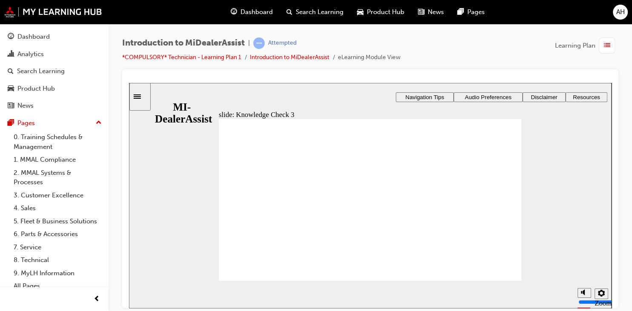
checkbox input "true"
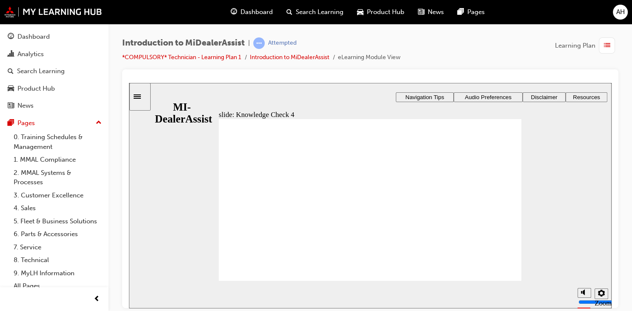
radio input "false"
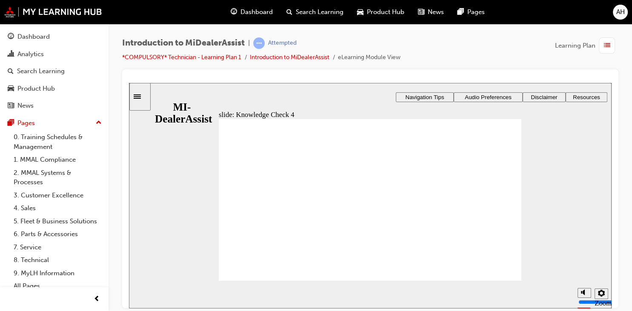
radio input "true"
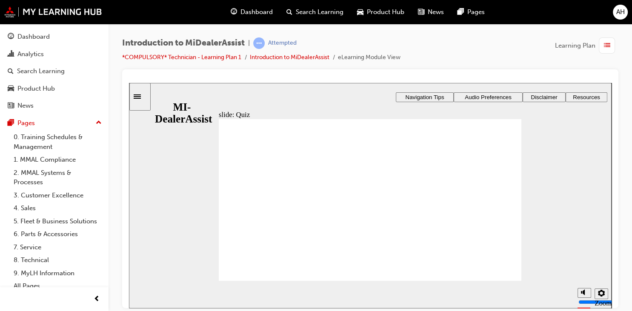
radio input "true"
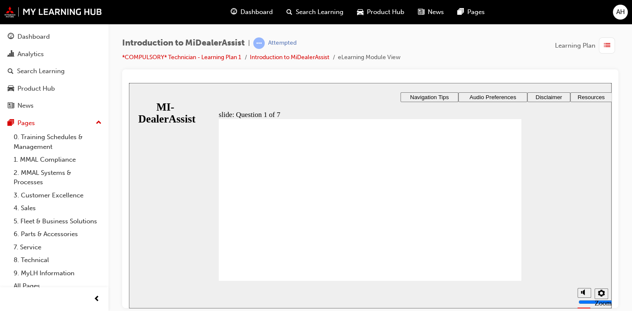
radio input "true"
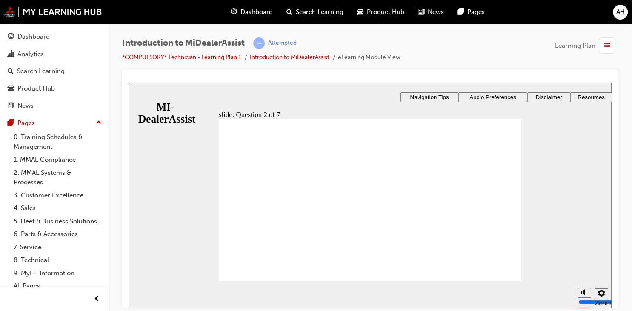
radio input "true"
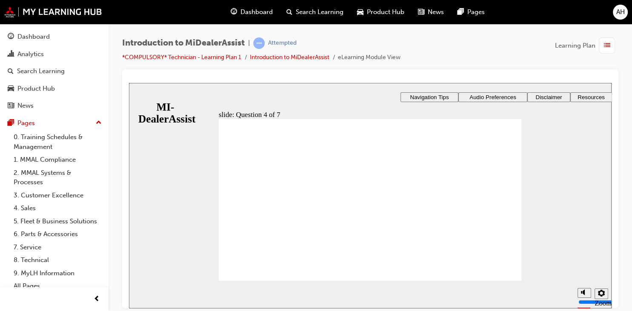
radio input "true"
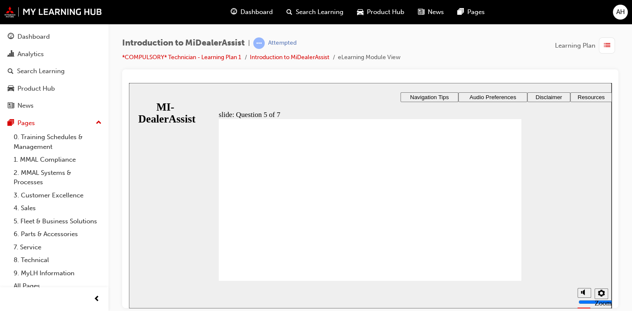
checkbox input "true"
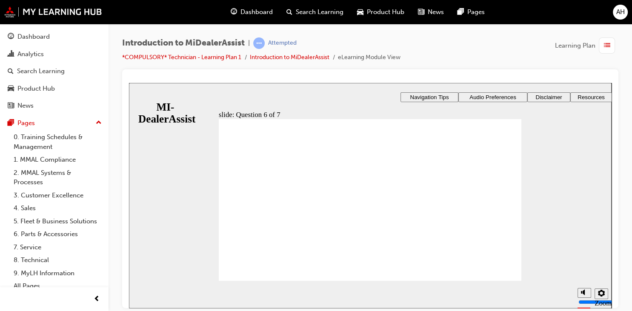
checkbox input "true"
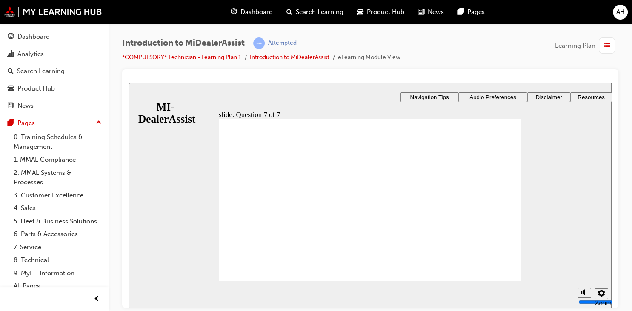
radio input "true"
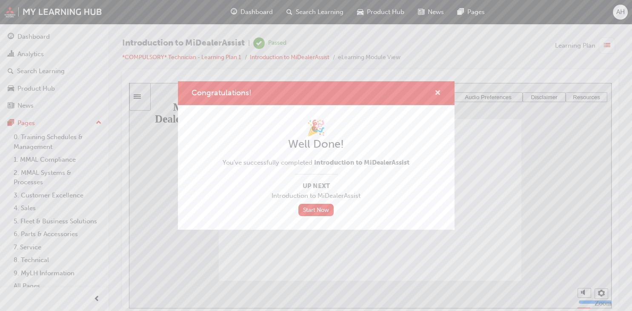
click at [437, 93] on span "cross-icon" at bounding box center [438, 94] width 6 height 8
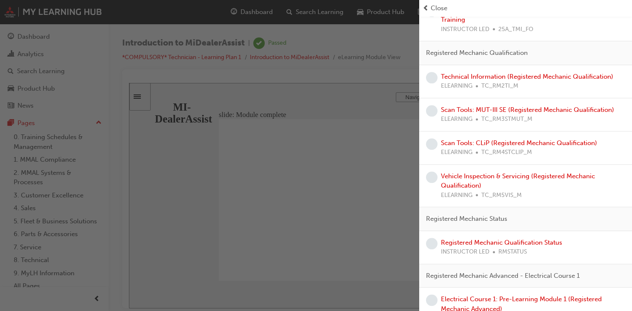
scroll to position [444, 0]
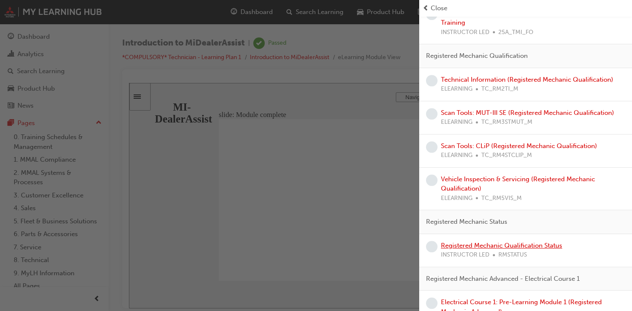
click at [537, 243] on link "Registered Mechanic Qualification Status" at bounding box center [501, 246] width 121 height 8
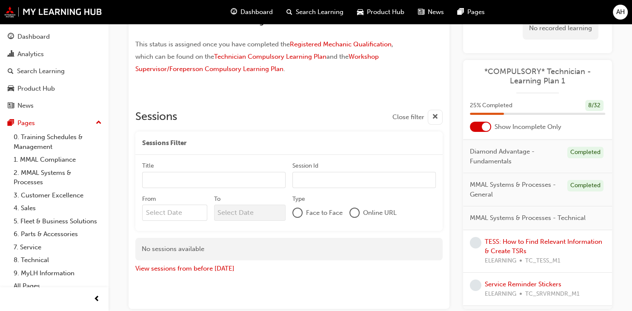
scroll to position [71, 0]
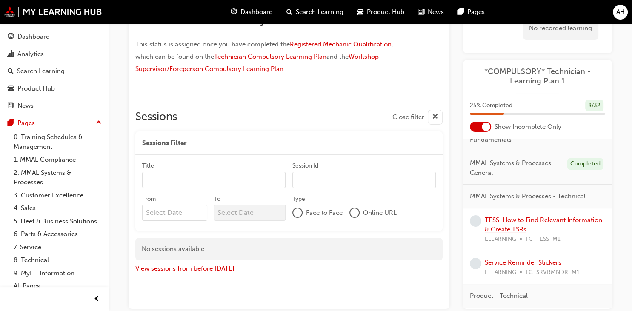
click at [512, 222] on link "TESS: How to Find Relevant Information & Create TSRs" at bounding box center [543, 224] width 117 height 17
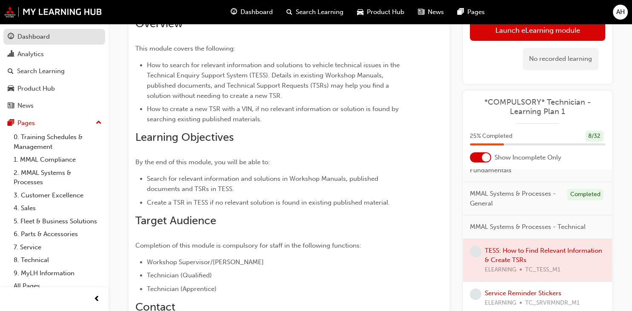
click at [54, 40] on div "Dashboard" at bounding box center [54, 36] width 93 height 11
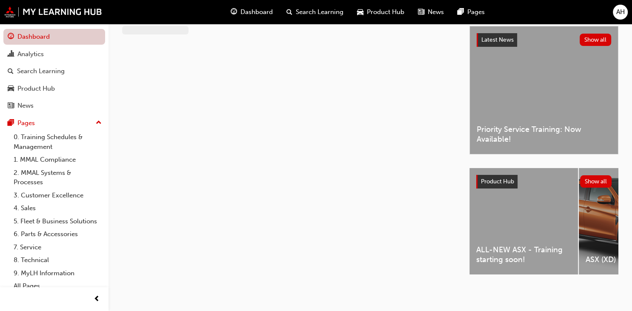
scroll to position [11, 0]
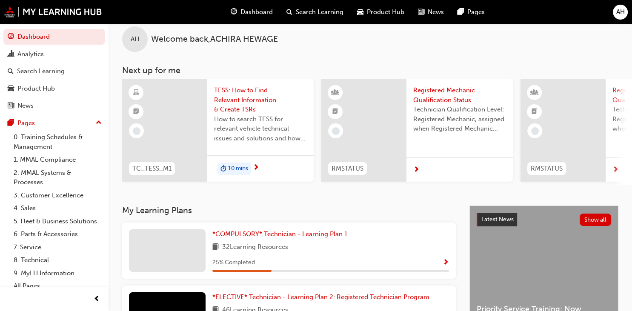
click at [261, 164] on div "10 mins" at bounding box center [260, 168] width 106 height 27
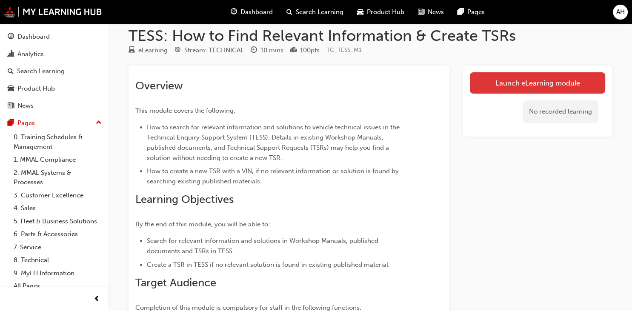
click at [508, 78] on link "Launch eLearning module" at bounding box center [537, 82] width 135 height 21
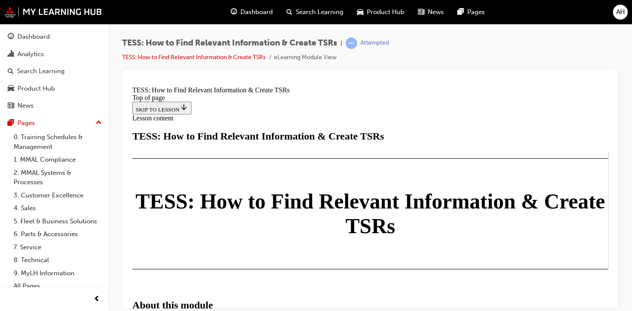
scroll to position [507, 0]
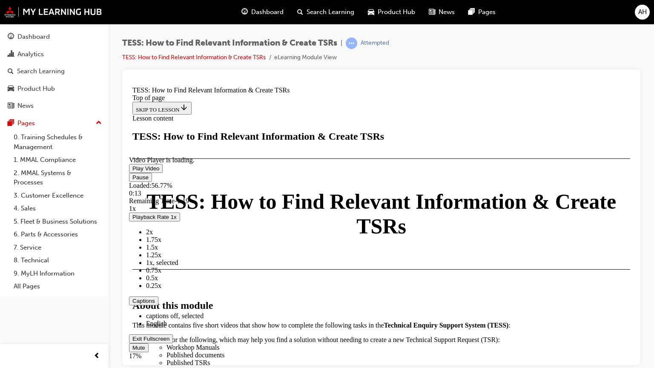
click at [129, 311] on button "Exit Fullscreen" at bounding box center [151, 338] width 44 height 9
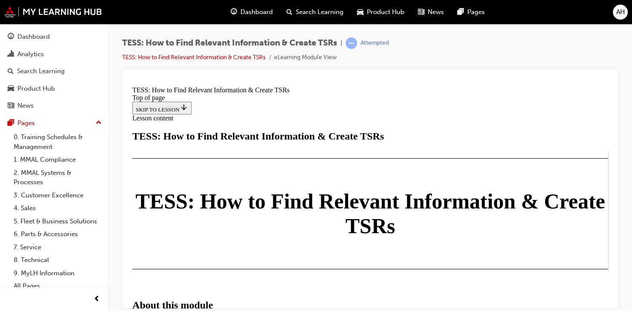
scroll to position [1343, 0]
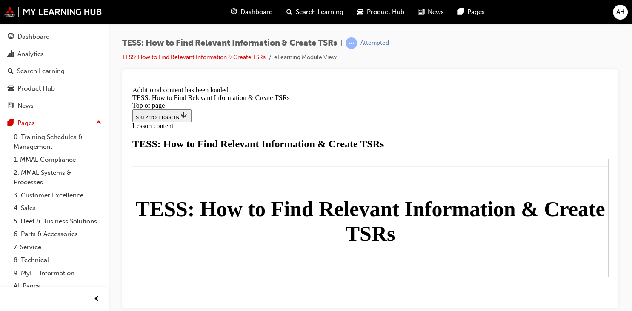
scroll to position [2292, 0]
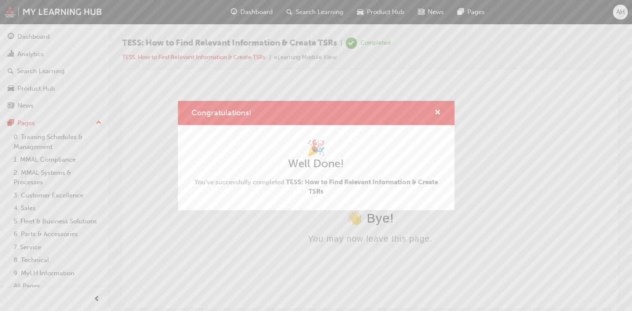
scroll to position [0, 0]
click at [437, 110] on span "cross-icon" at bounding box center [438, 113] width 6 height 8
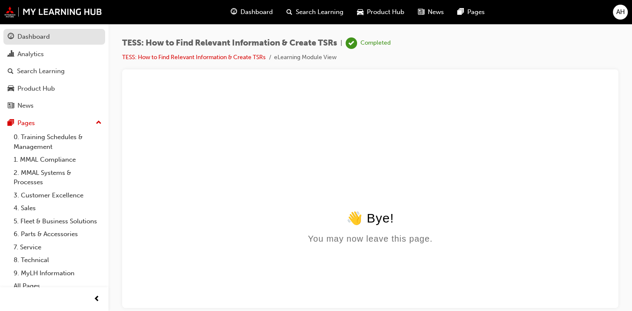
click at [47, 38] on div "Dashboard" at bounding box center [33, 37] width 32 height 10
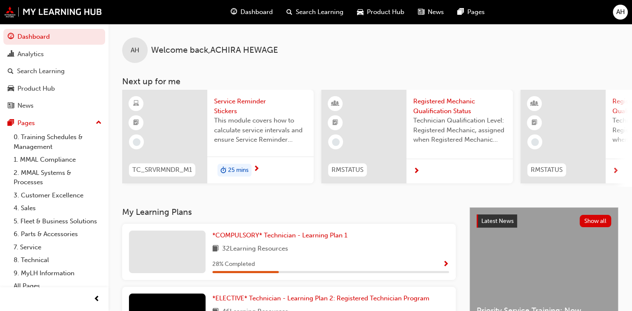
click at [261, 167] on div "25 mins" at bounding box center [260, 170] width 106 height 27
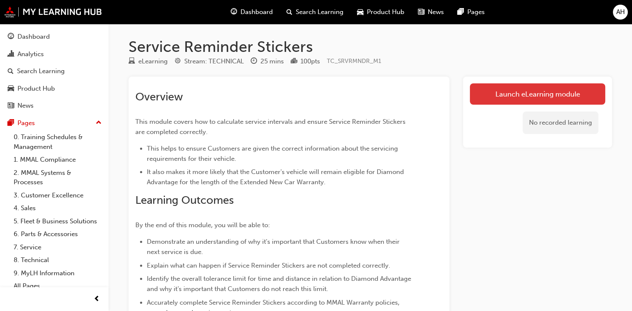
click at [504, 98] on link "Launch eLearning module" at bounding box center [537, 93] width 135 height 21
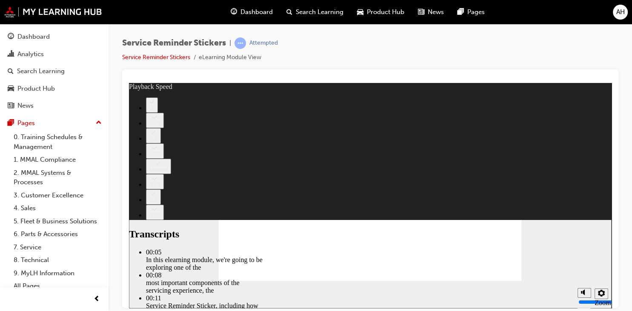
click at [141, 98] on icon "Sidebar Toggle" at bounding box center [137, 96] width 7 height 4
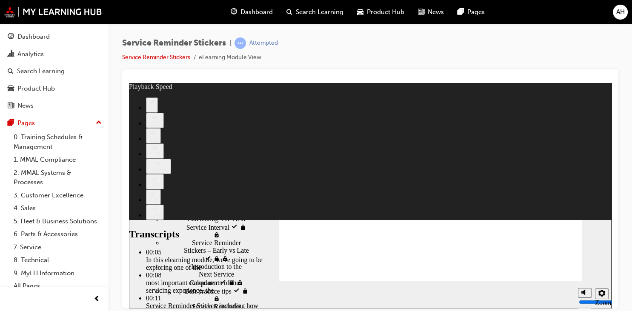
scroll to position [200, 0]
drag, startPoint x: 246, startPoint y: 140, endPoint x: 231, endPoint y: 207, distance: 68.6
click at [231, 207] on div "Welcome Welcome Service Reminder Stickers visited Service Reminder Stickers" at bounding box center [189, 208] width 120 height 197
type input "98"
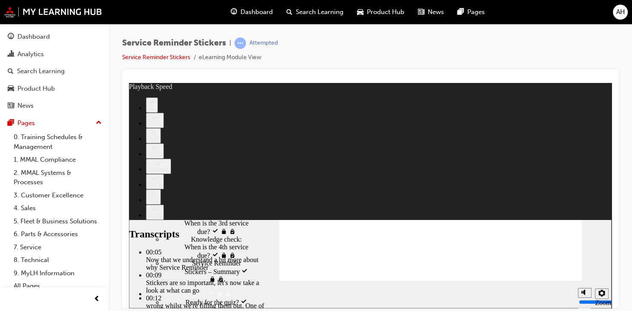
scroll to position [319, 0]
drag, startPoint x: 247, startPoint y: 201, endPoint x: 247, endPoint y: 241, distance: 40.4
click at [247, 175] on div "sidebar" at bounding box center [189, 145] width 120 height 60
type input "135"
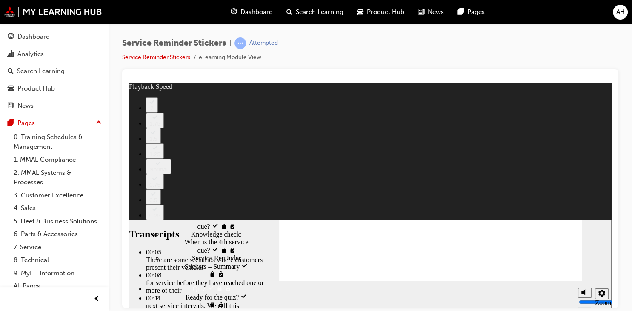
type input "166"
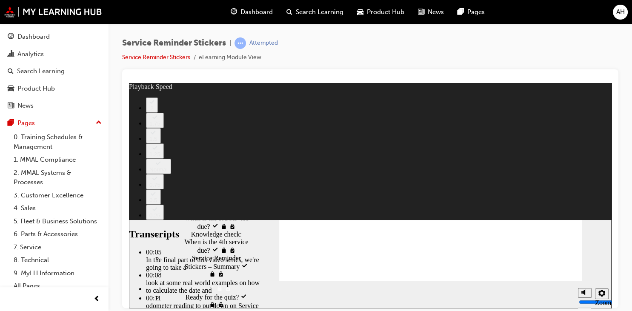
type input "1"
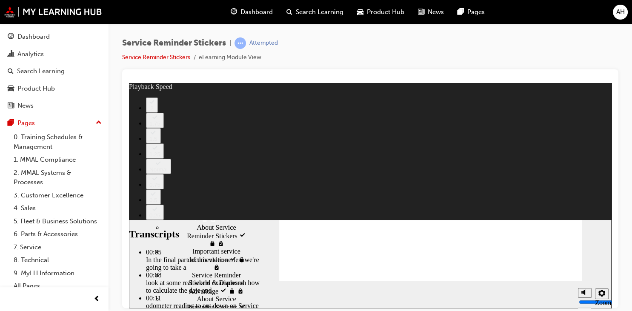
scroll to position [400, 0]
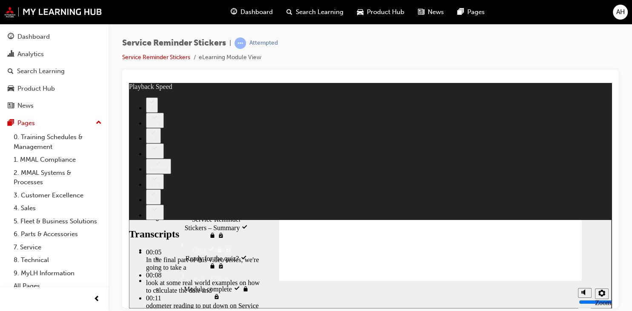
type input "200"
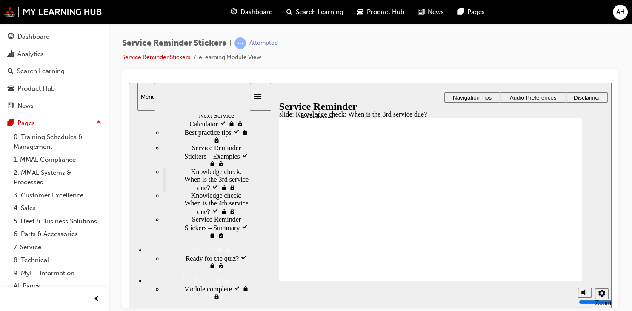
radio input "true"
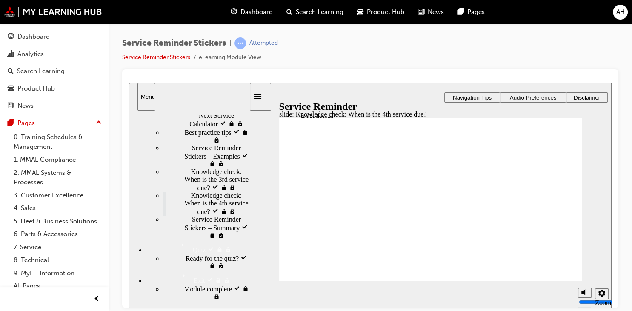
radio input "false"
radio input "true"
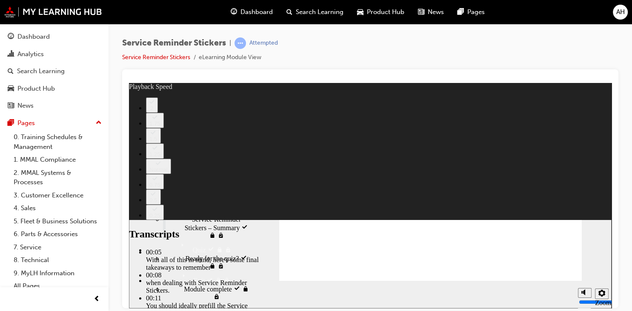
type input "110"
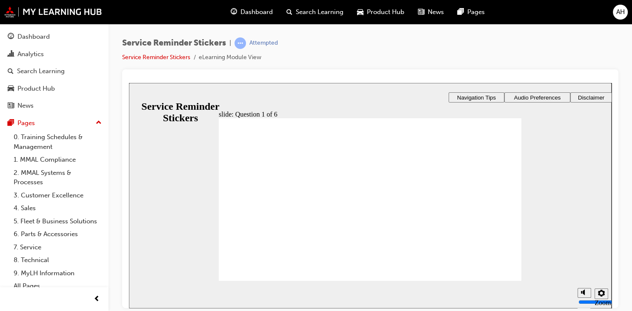
radio input "true"
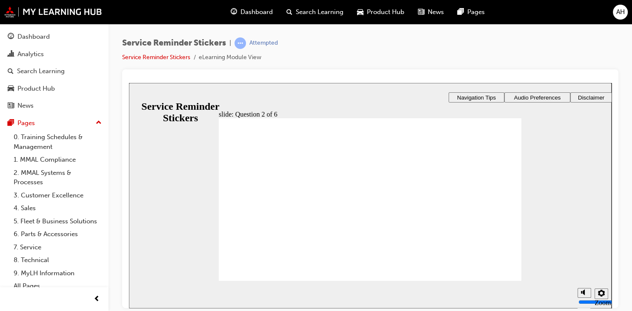
radio input "true"
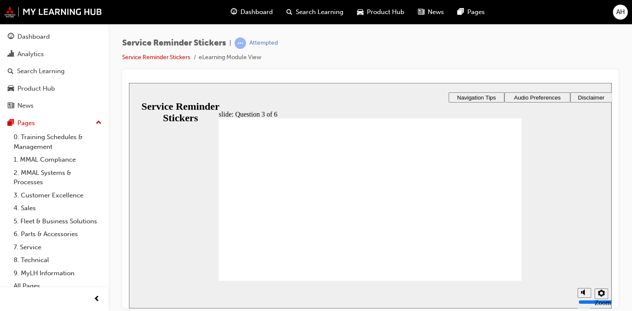
drag, startPoint x: 469, startPoint y: 195, endPoint x: 330, endPoint y: 172, distance: 140.7
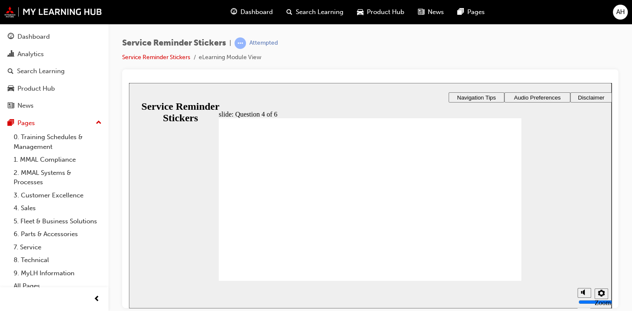
checkbox input "true"
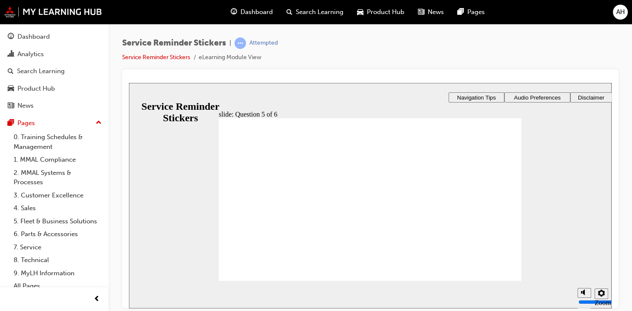
checkbox input "true"
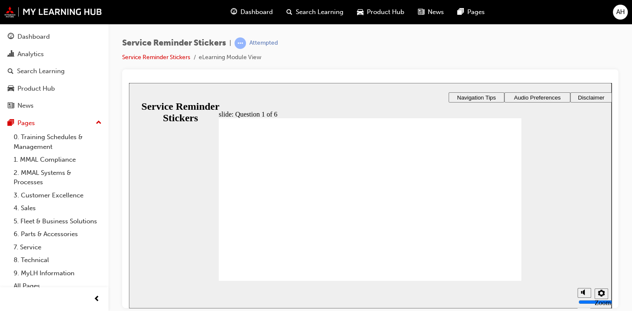
radio input "true"
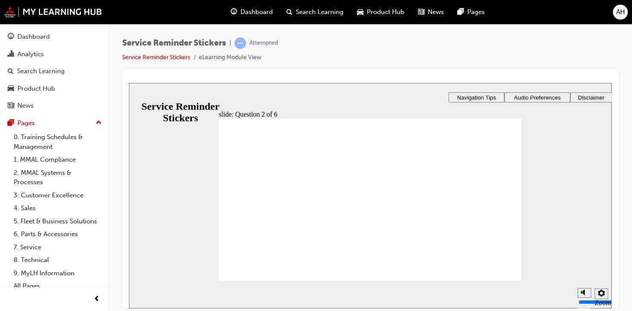
radio input "true"
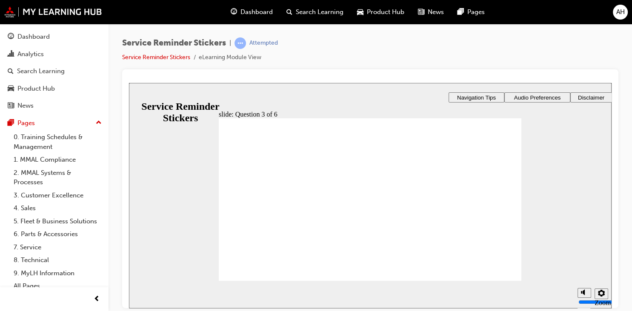
drag, startPoint x: 464, startPoint y: 207, endPoint x: 326, endPoint y: 180, distance: 141.0
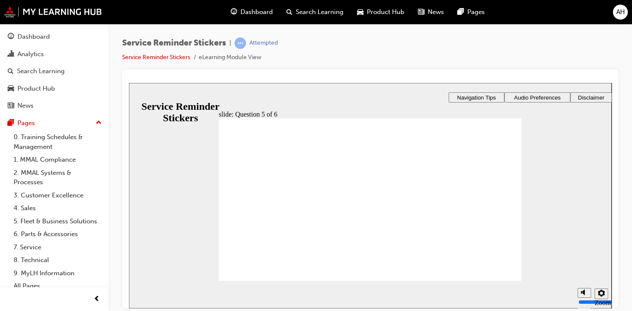
drag, startPoint x: 326, startPoint y: 187, endPoint x: 318, endPoint y: 204, distance: 18.8
checkbox input "true"
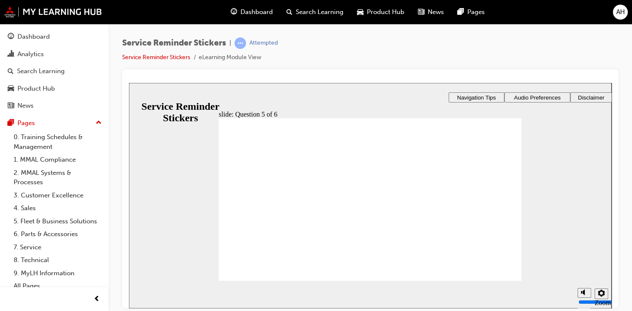
checkbox input "true"
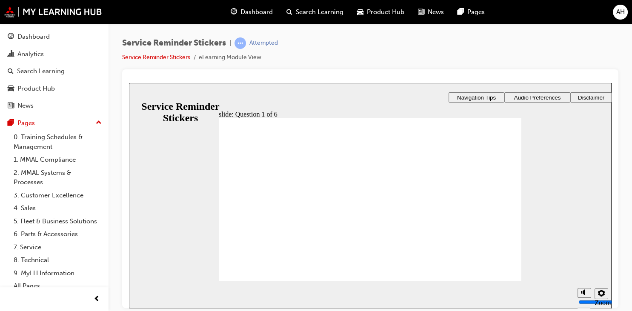
radio input "true"
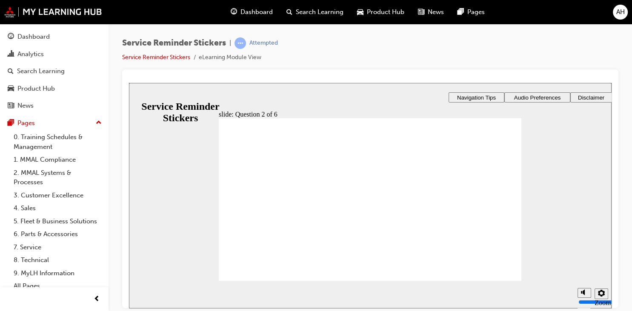
radio input "true"
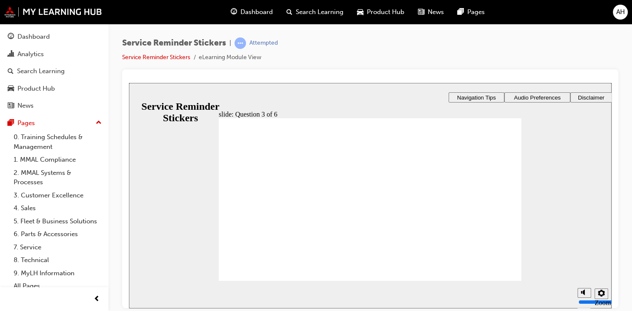
drag, startPoint x: 466, startPoint y: 203, endPoint x: 328, endPoint y: 184, distance: 139.2
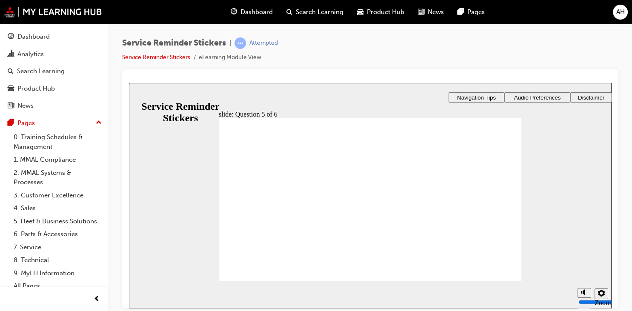
checkbox input "true"
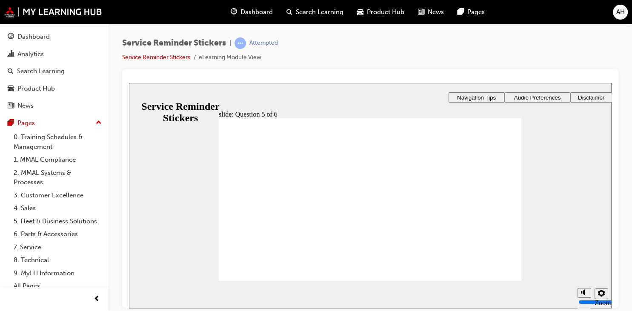
checkbox input "true"
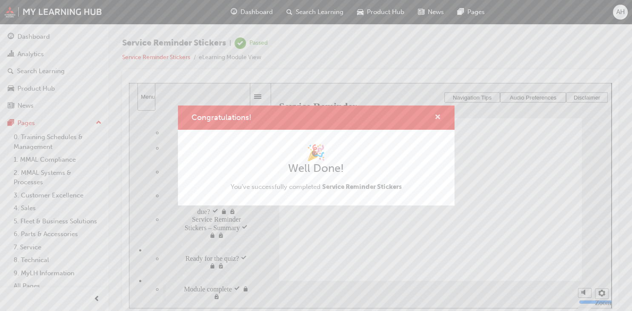
click at [438, 120] on span "cross-icon" at bounding box center [438, 118] width 6 height 8
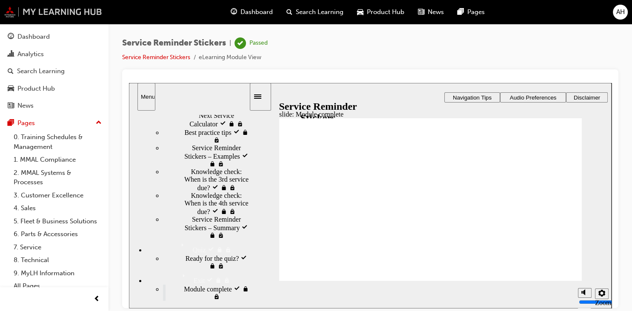
click at [77, 17] on img at bounding box center [53, 11] width 98 height 11
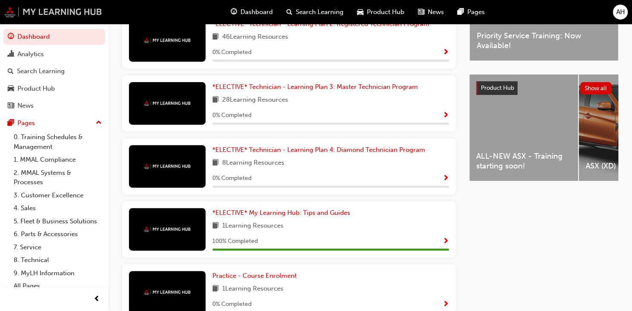
scroll to position [335, 0]
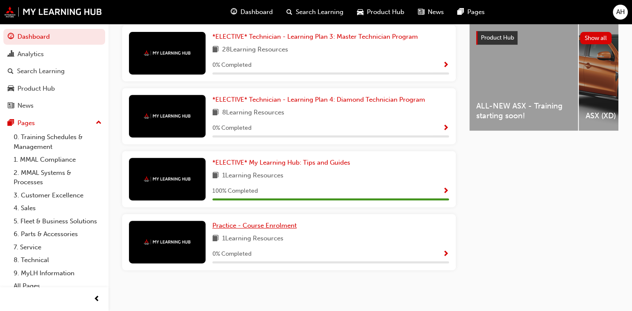
click at [269, 226] on span "Practice - Course Enrolment" at bounding box center [254, 226] width 84 height 8
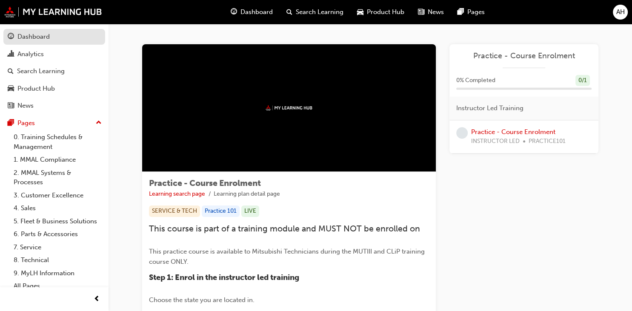
click at [55, 30] on link "Dashboard" at bounding box center [54, 37] width 102 height 16
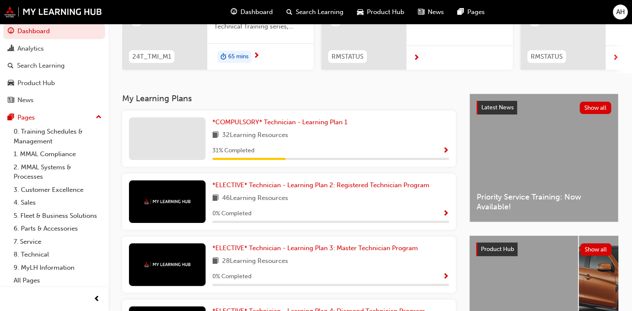
scroll to position [121, 0]
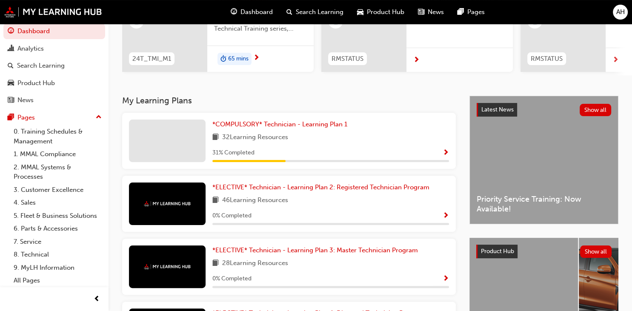
click at [445, 215] on span "Show Progress" at bounding box center [446, 216] width 6 height 8
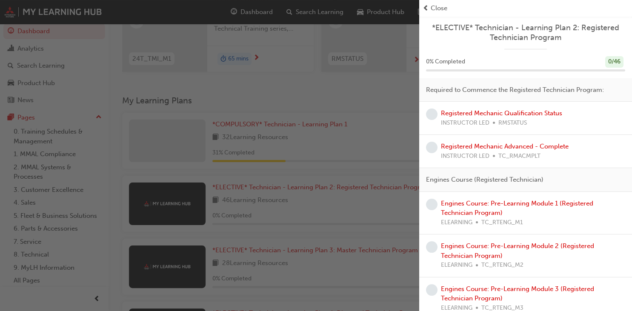
click at [432, 9] on span "Close" at bounding box center [439, 8] width 17 height 10
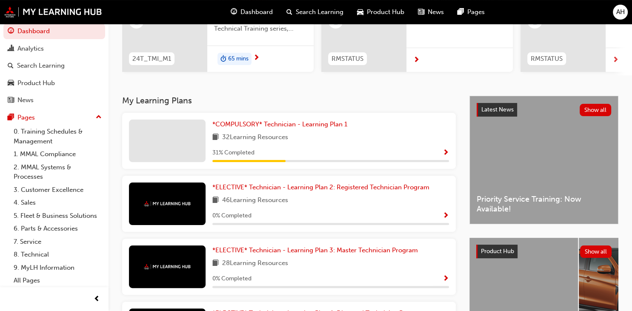
click at [617, 17] on span "AH" at bounding box center [620, 12] width 9 height 10
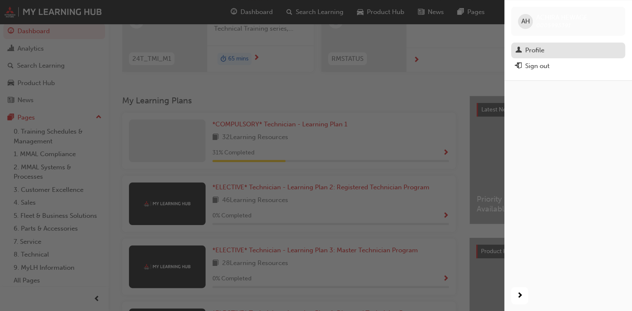
click at [549, 49] on div "Profile" at bounding box center [568, 50] width 106 height 11
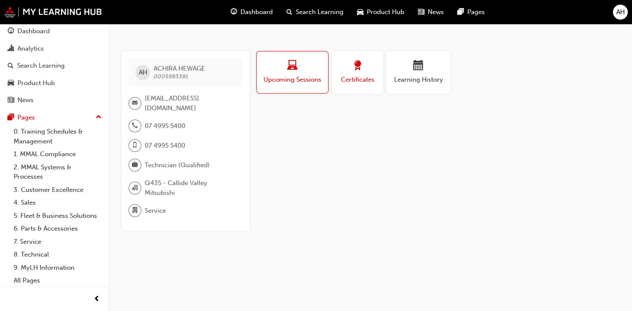
click at [364, 81] on span "Certificates" at bounding box center [357, 80] width 38 height 10
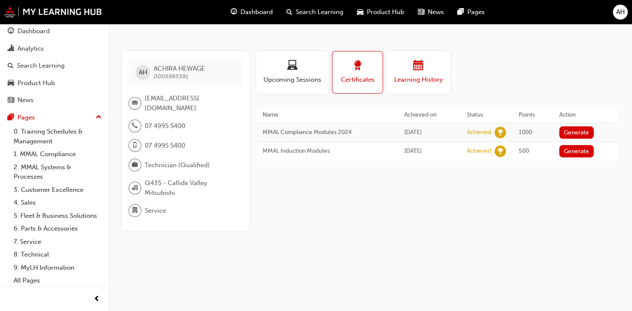
click at [421, 77] on span "Learning History" at bounding box center [418, 80] width 51 height 10
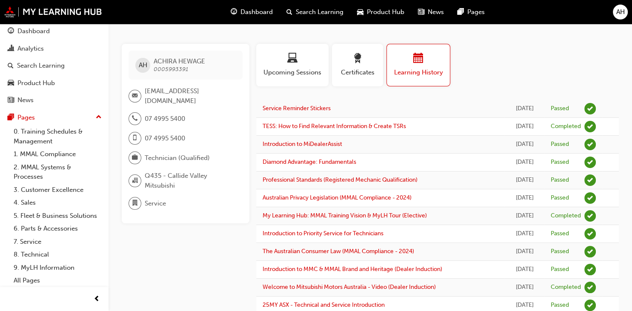
scroll to position [6, 0]
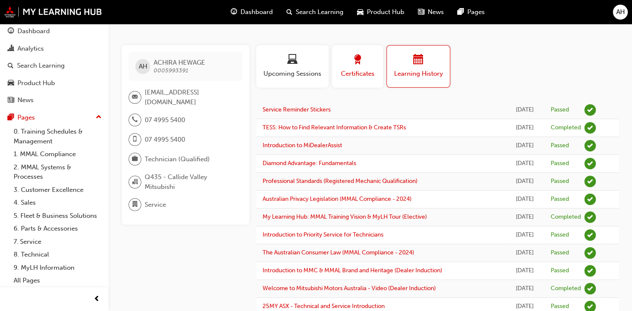
click at [372, 73] on span "Certificates" at bounding box center [357, 74] width 38 height 10
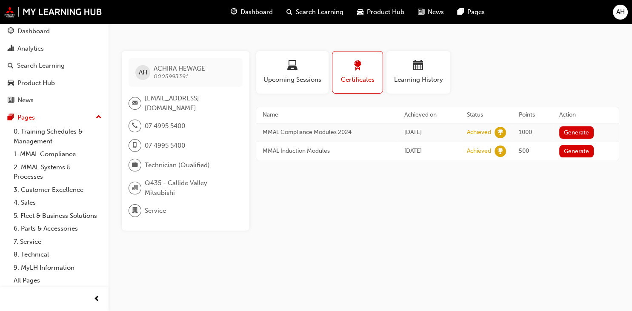
scroll to position [0, 0]
click at [36, 259] on link "8. Technical" at bounding box center [57, 254] width 95 height 13
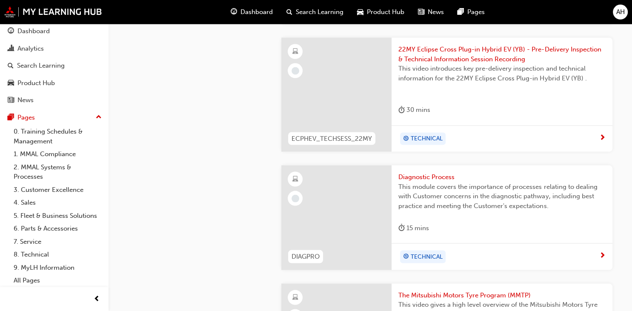
scroll to position [1532, 0]
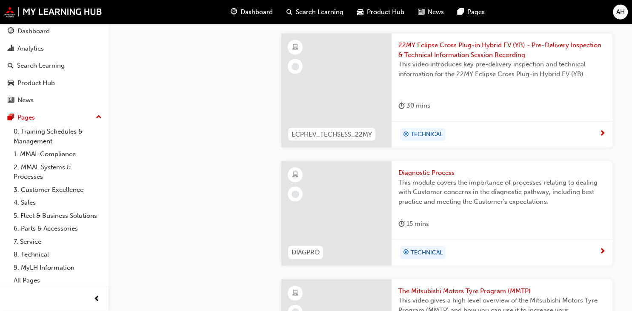
click at [436, 171] on span "Diagnostic Process" at bounding box center [501, 173] width 207 height 10
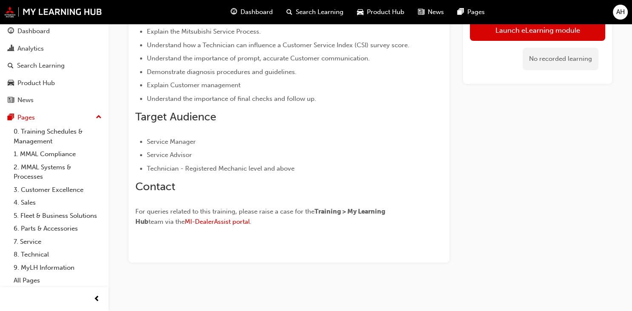
scroll to position [246, 0]
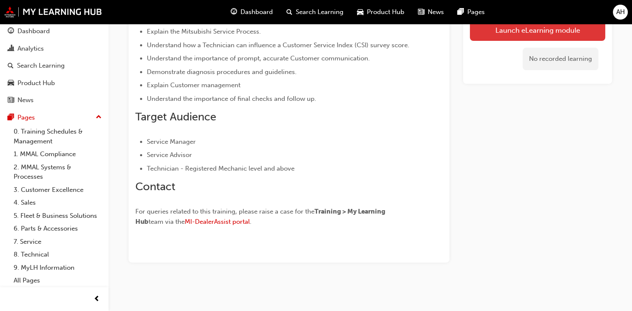
click at [536, 32] on link "Launch eLearning module" at bounding box center [537, 30] width 135 height 21
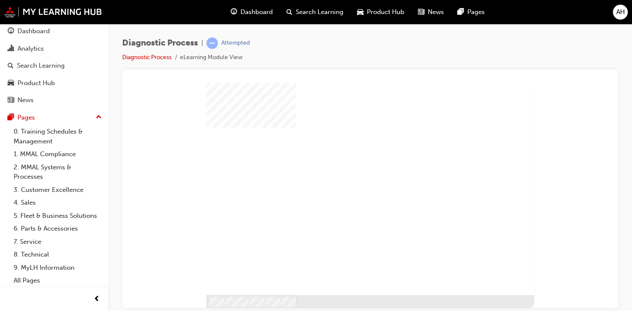
click at [353, 172] on div "play" at bounding box center [353, 172] width 0 height 0
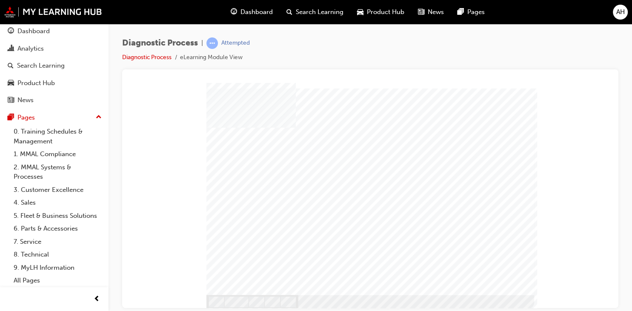
click at [358, 175] on div at bounding box center [370, 189] width 328 height 212
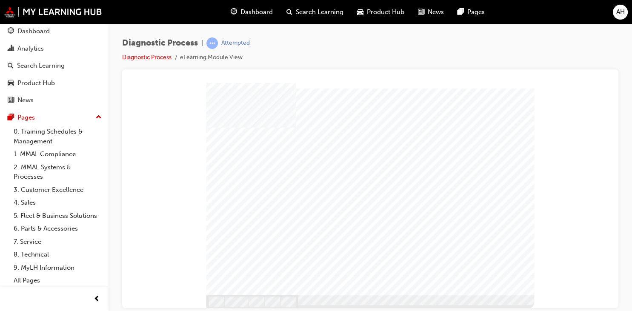
click at [157, 86] on div at bounding box center [370, 86] width 476 height 0
